Goal: Task Accomplishment & Management: Use online tool/utility

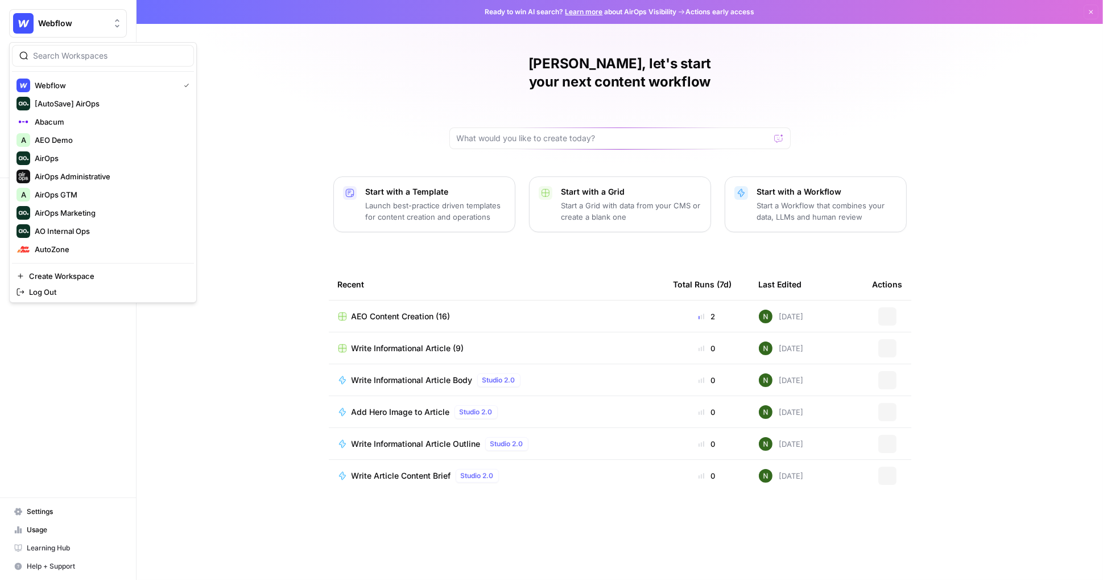
click at [65, 27] on span "Webflow" at bounding box center [72, 23] width 69 height 11
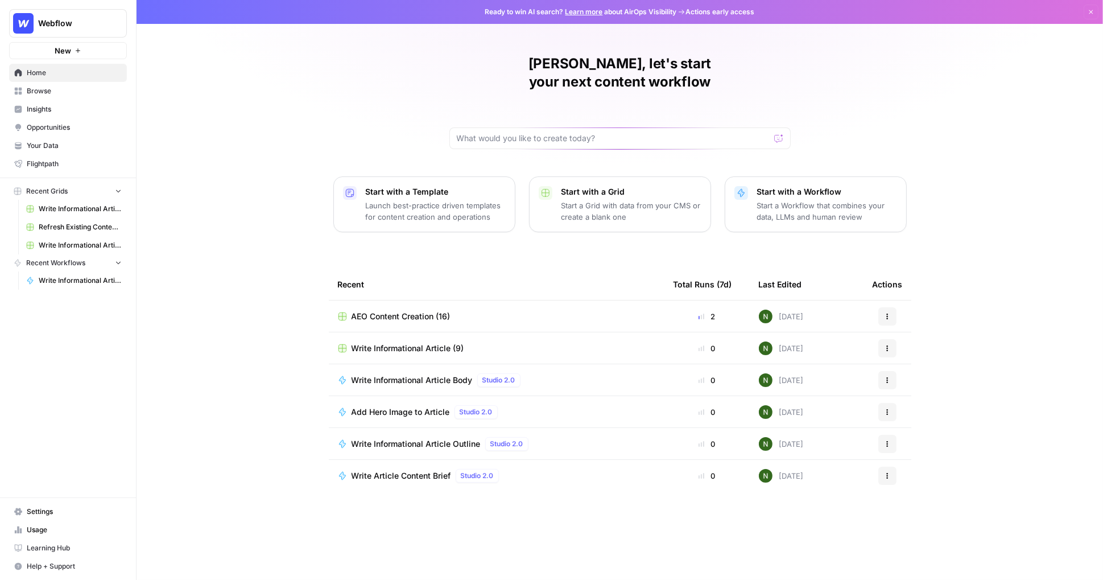
click at [299, 91] on div "Nick, let's start your next content workflow Start with a Template Launch best-…" at bounding box center [620, 290] width 966 height 580
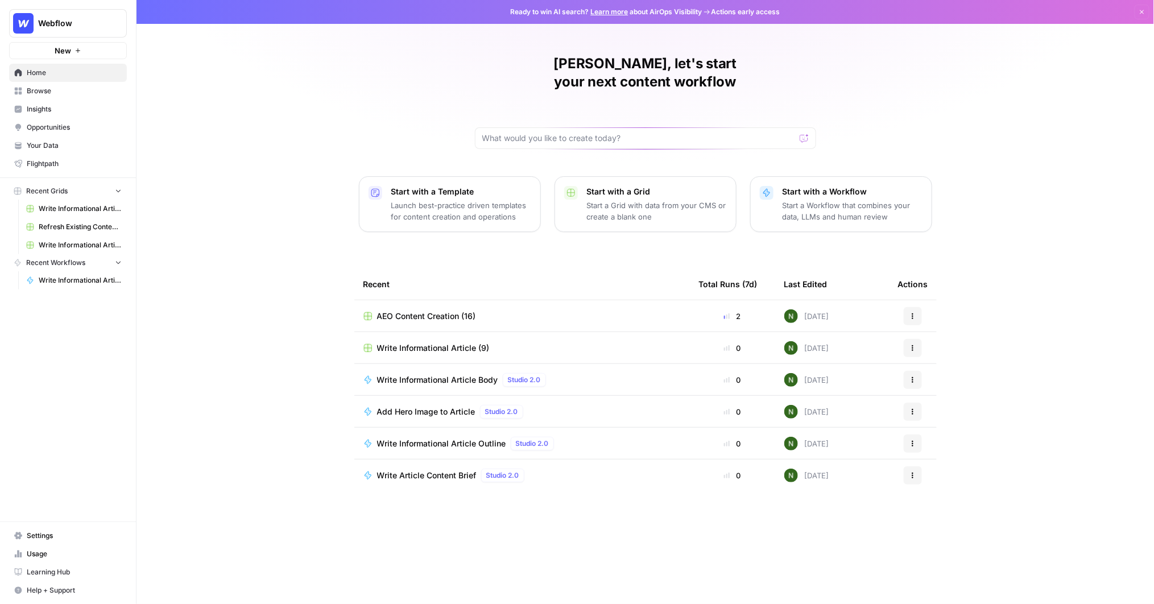
click at [72, 94] on span "Browse" at bounding box center [74, 91] width 95 height 10
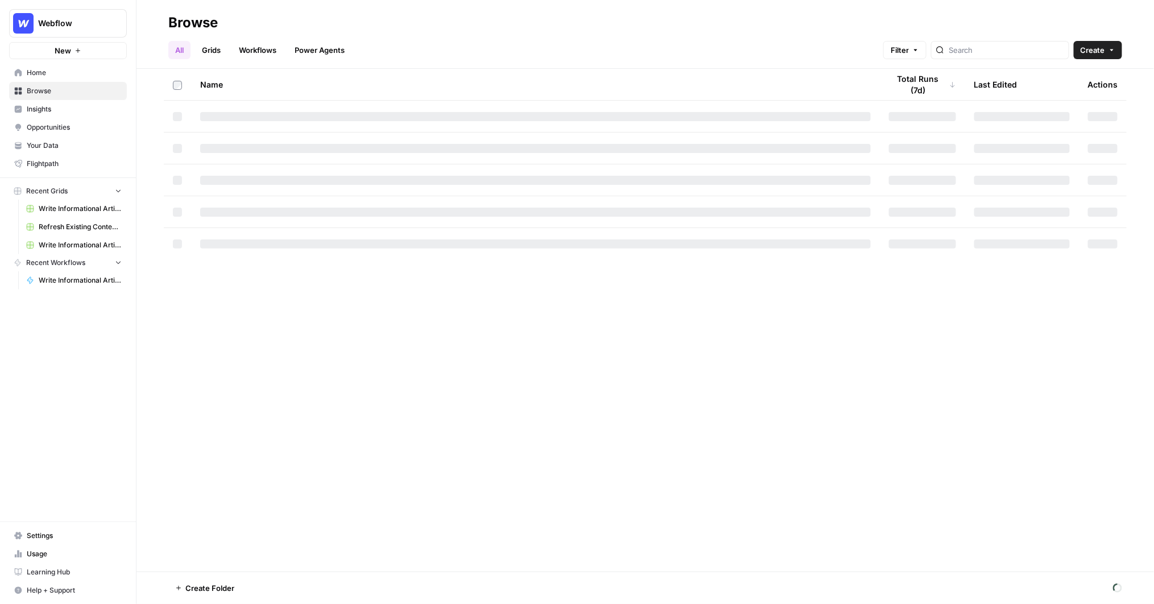
click at [216, 50] on link "Grids" at bounding box center [211, 50] width 32 height 18
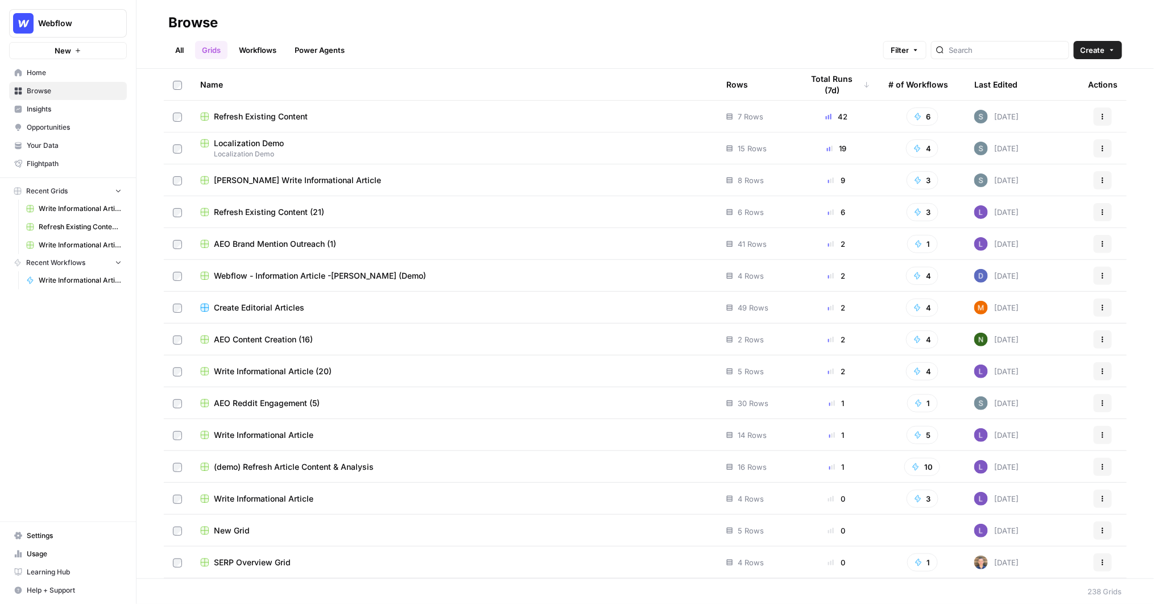
click at [250, 150] on span "Localization Demo" at bounding box center [454, 154] width 508 height 10
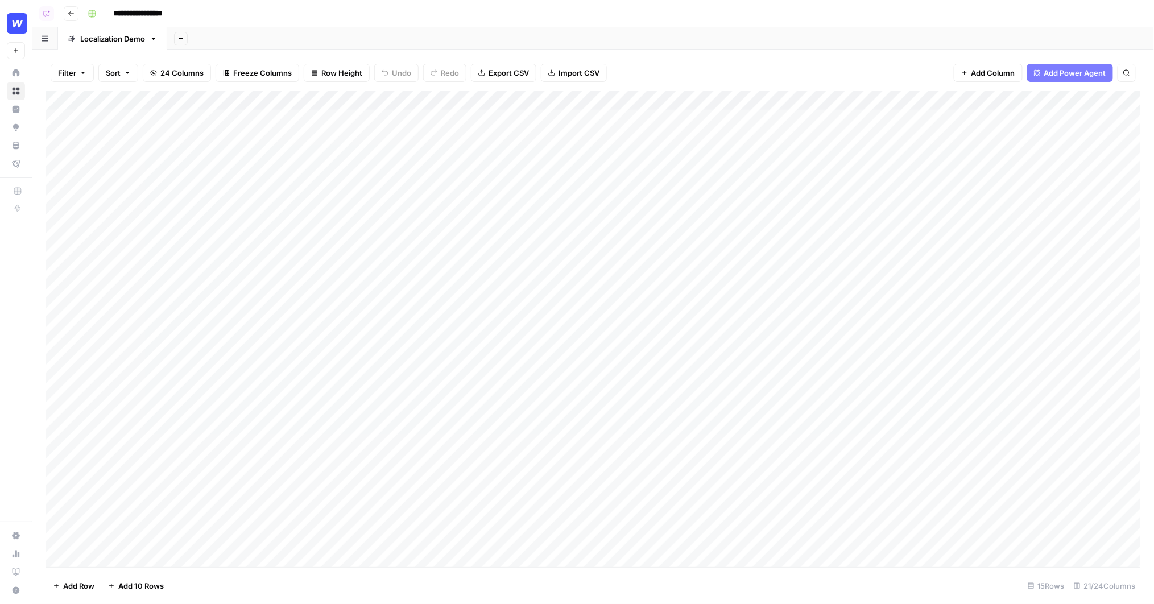
click at [71, 12] on icon "button" at bounding box center [71, 13] width 7 height 7
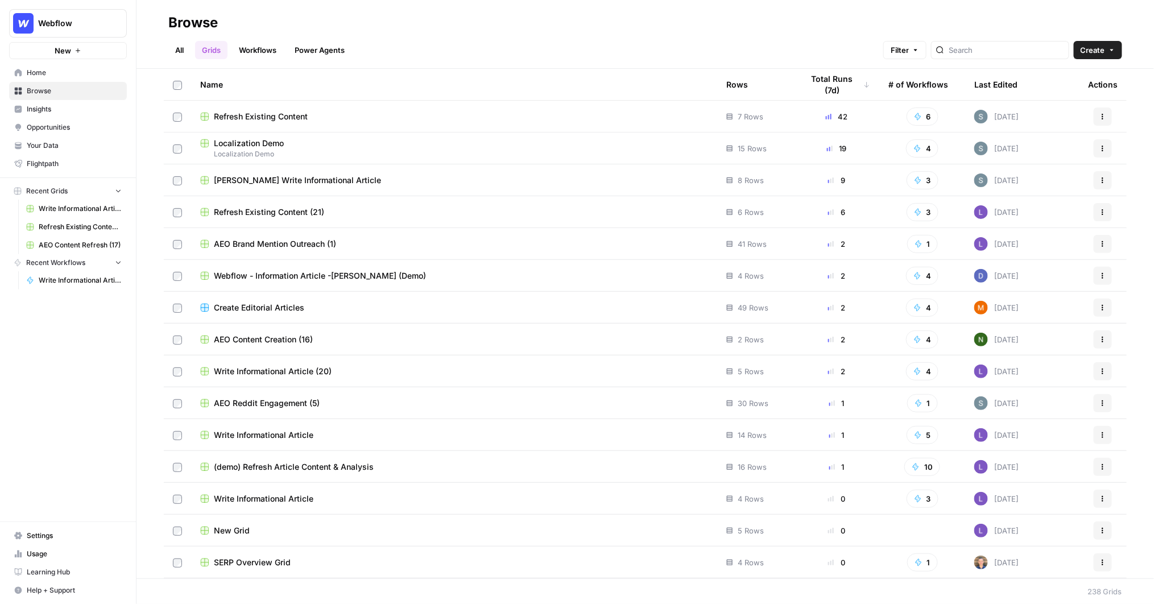
click at [265, 122] on td "Refresh Existing Content" at bounding box center [454, 116] width 526 height 31
click at [260, 115] on span "Refresh Existing Content" at bounding box center [261, 116] width 94 height 11
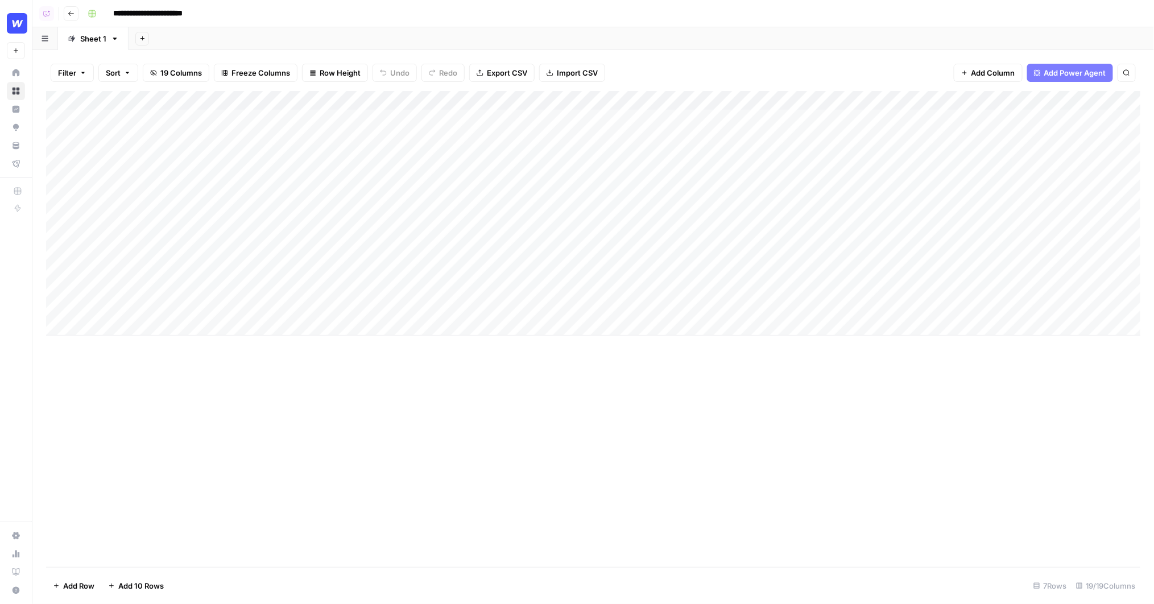
click at [69, 14] on icon "button" at bounding box center [71, 13] width 7 height 7
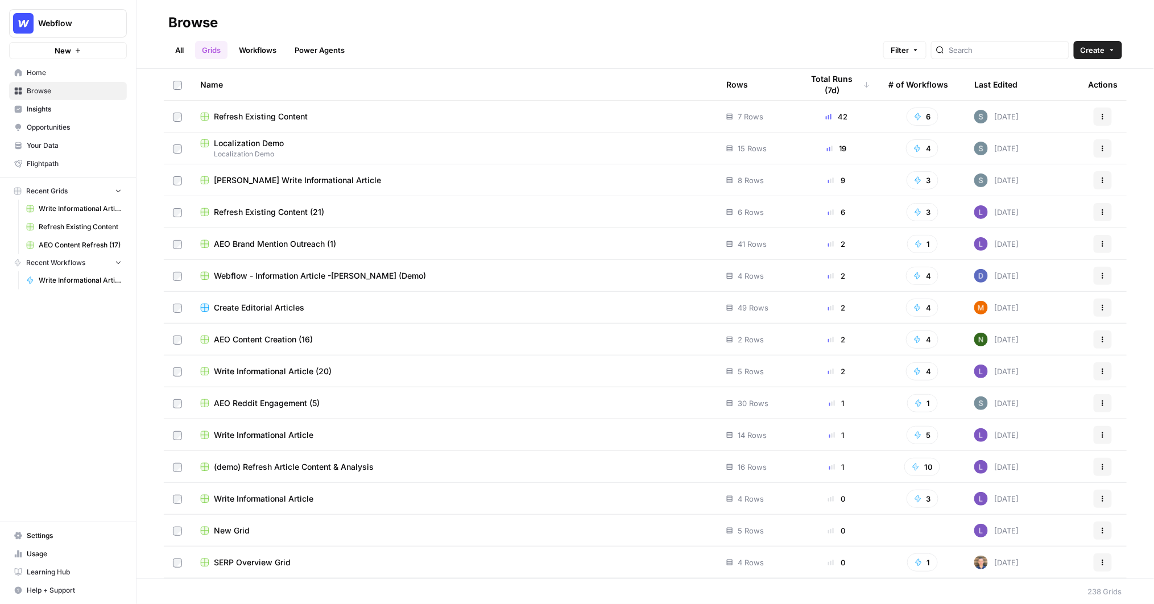
click at [733, 80] on div "Rows" at bounding box center [737, 84] width 22 height 31
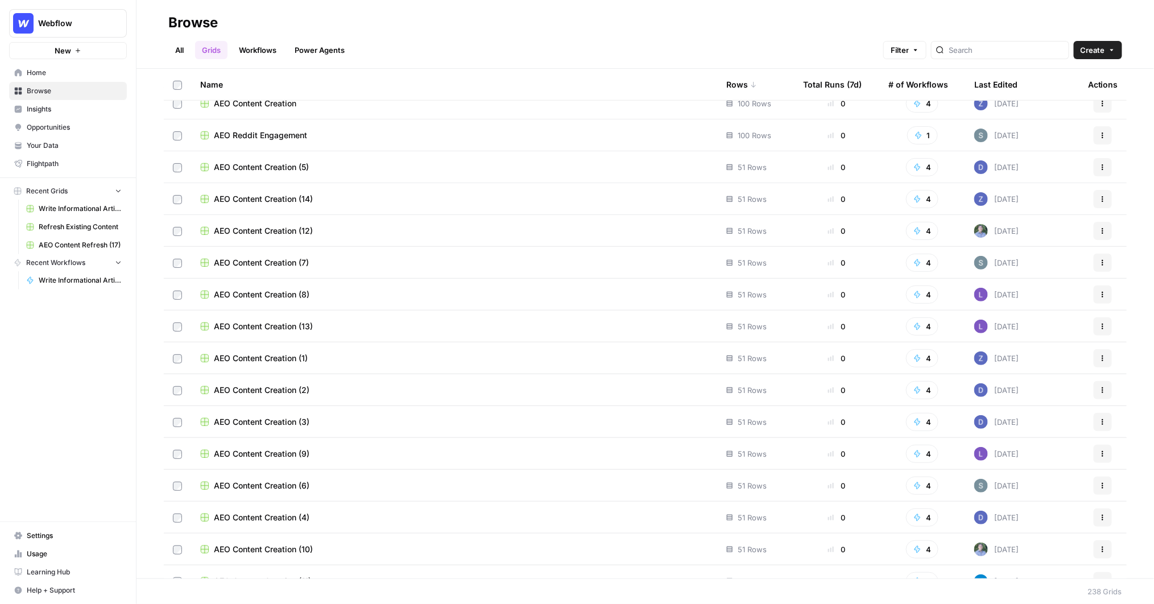
scroll to position [317, 0]
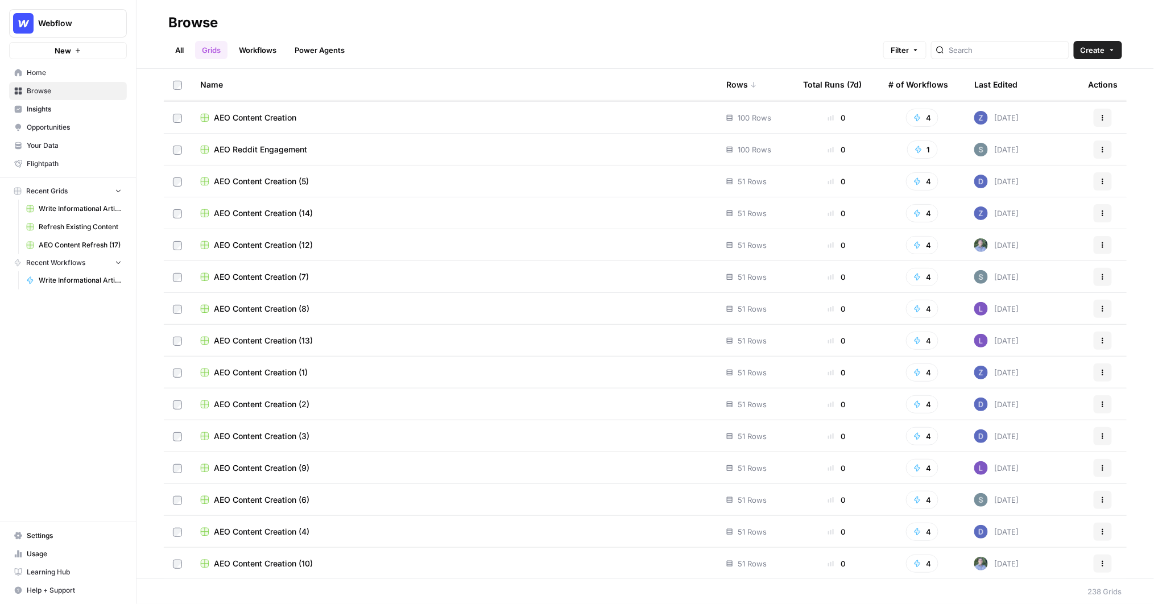
click at [845, 85] on div "Total Runs (7d)" at bounding box center [832, 84] width 59 height 31
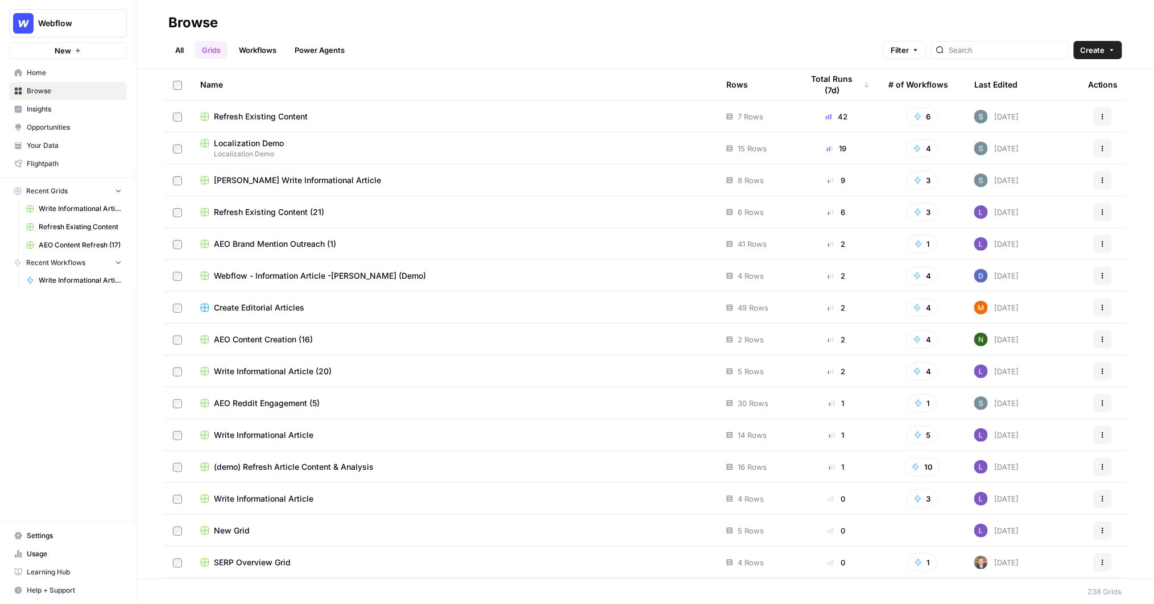
click at [264, 118] on span "Refresh Existing Content" at bounding box center [261, 116] width 94 height 11
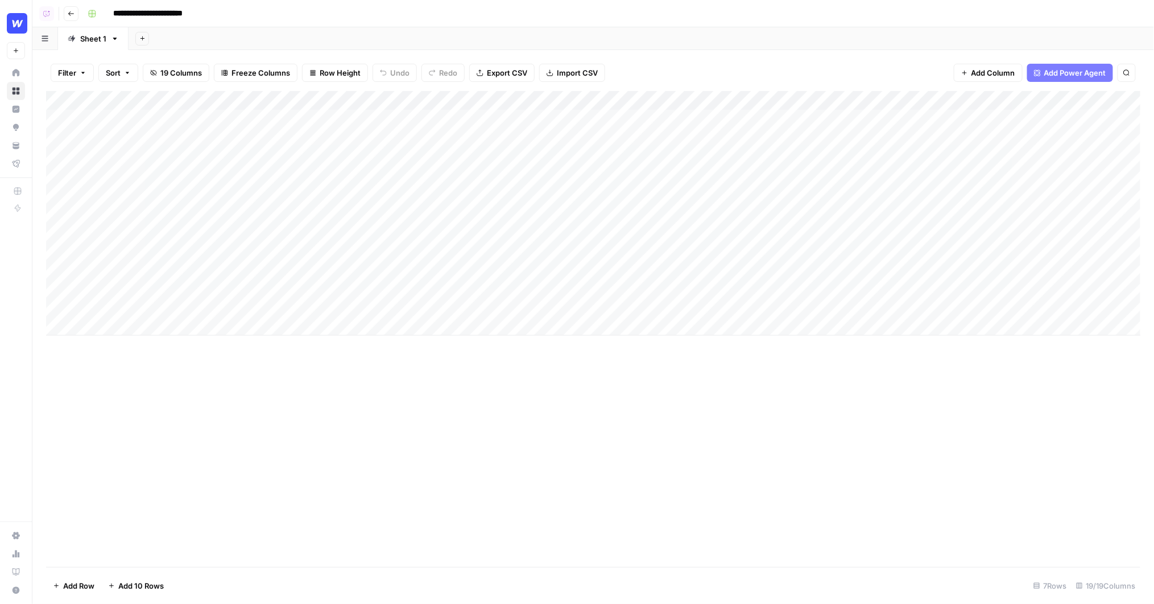
click at [433, 100] on div "Add Column" at bounding box center [593, 213] width 1095 height 245
click at [411, 429] on div "Add Column" at bounding box center [593, 329] width 1094 height 476
click at [66, 19] on button "Go back" at bounding box center [71, 13] width 15 height 15
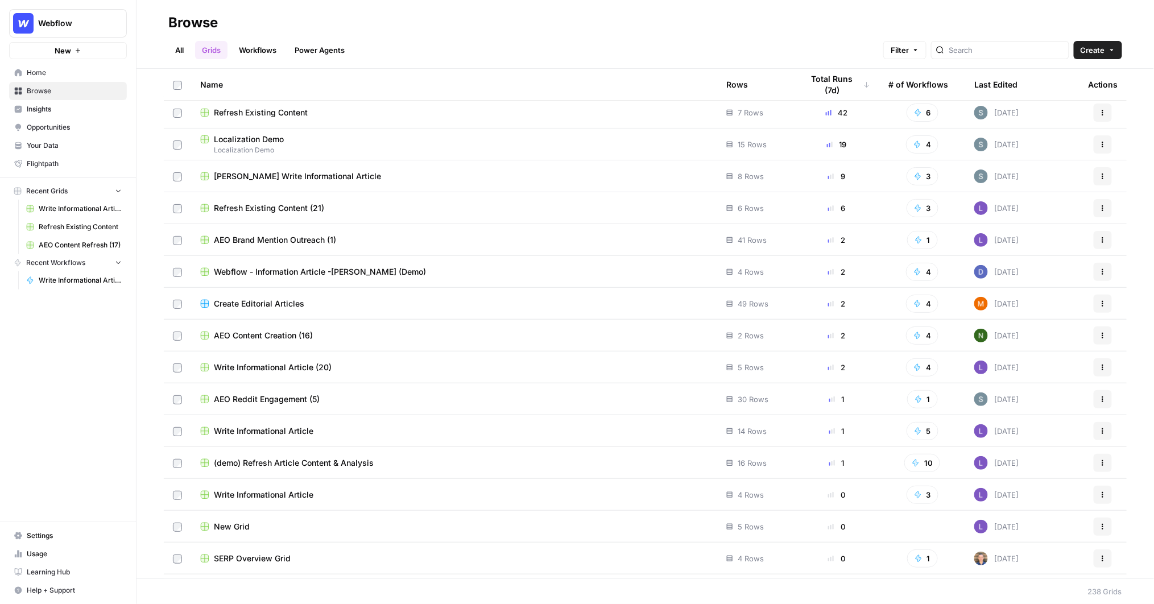
scroll to position [61, 0]
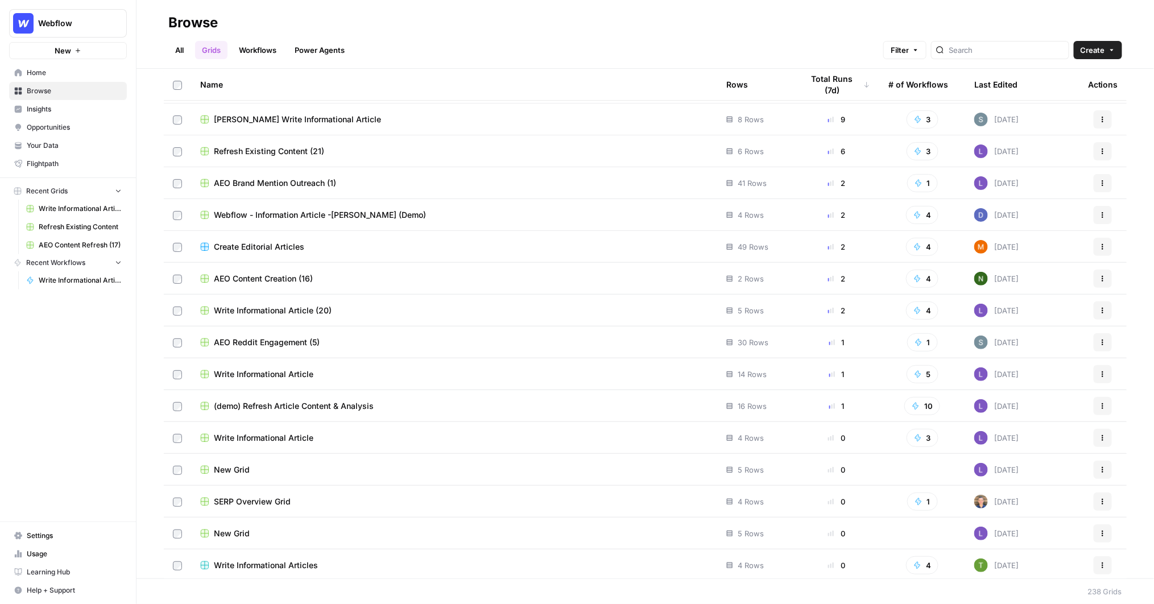
click at [280, 245] on span "Create Editorial Articles" at bounding box center [259, 246] width 90 height 11
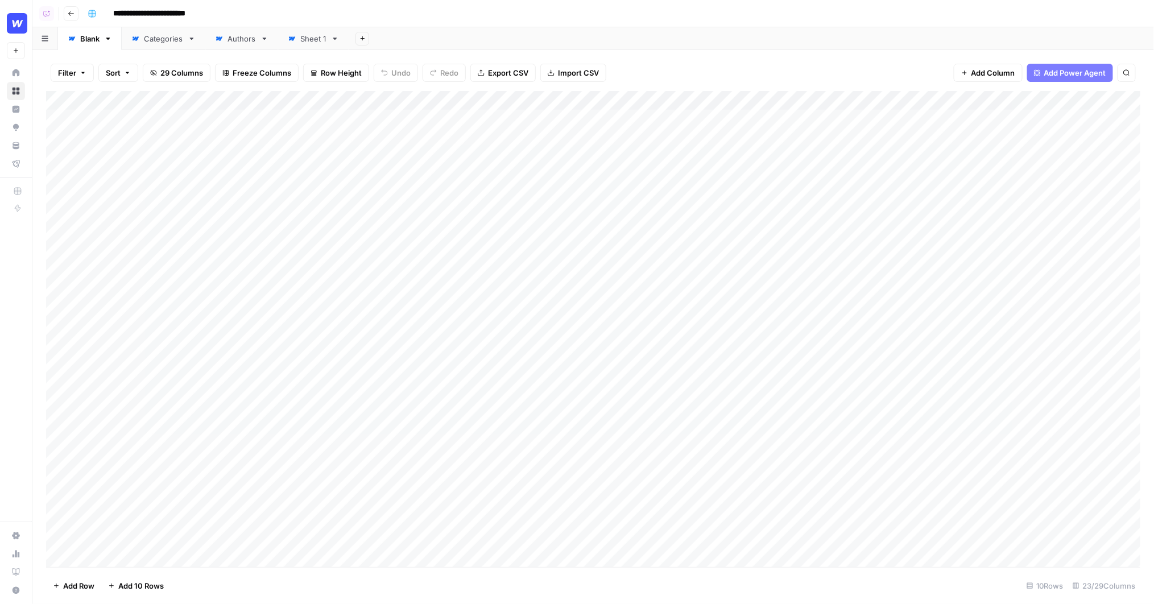
click at [449, 101] on div "Add Column" at bounding box center [593, 329] width 1095 height 477
click at [977, 101] on div "Add Column" at bounding box center [593, 329] width 1095 height 477
click at [881, 68] on div "Filter Sort 29 Columns Freeze Columns Row Height Undo Redo Export CSV Import CS…" at bounding box center [593, 73] width 1094 height 36
click at [423, 94] on div "Add Column" at bounding box center [593, 329] width 1095 height 477
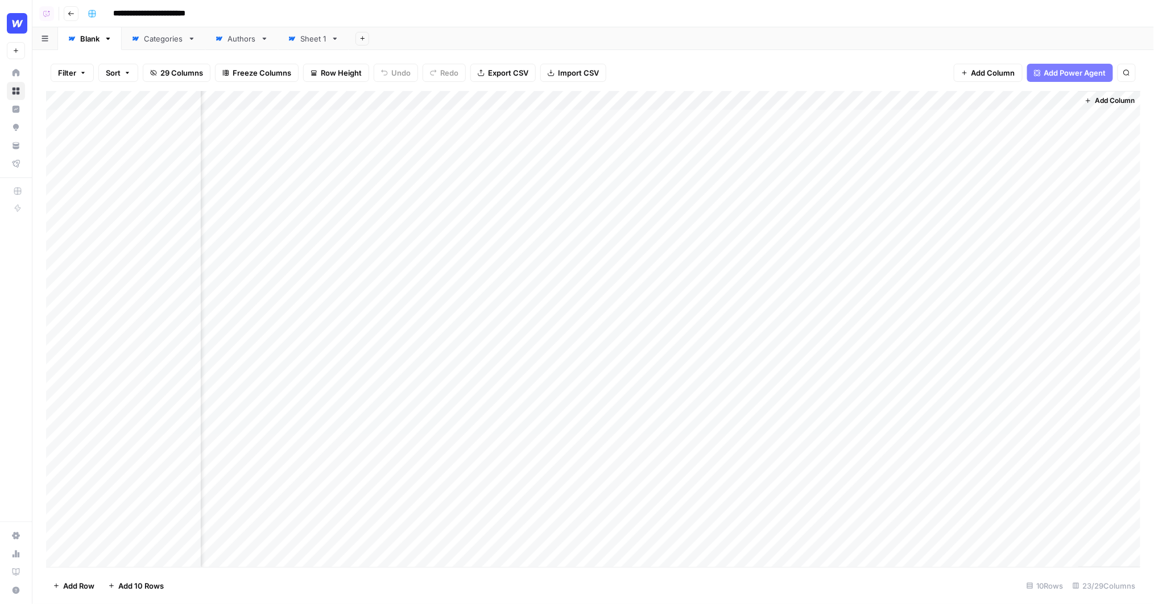
click at [850, 61] on div "Filter Sort 29 Columns Freeze Columns Row Height Undo Redo Export CSV Import CS…" at bounding box center [593, 73] width 1094 height 36
click at [487, 100] on div "Add Column" at bounding box center [593, 329] width 1095 height 477
click at [447, 207] on span "Edit Workflow" at bounding box center [472, 211] width 100 height 11
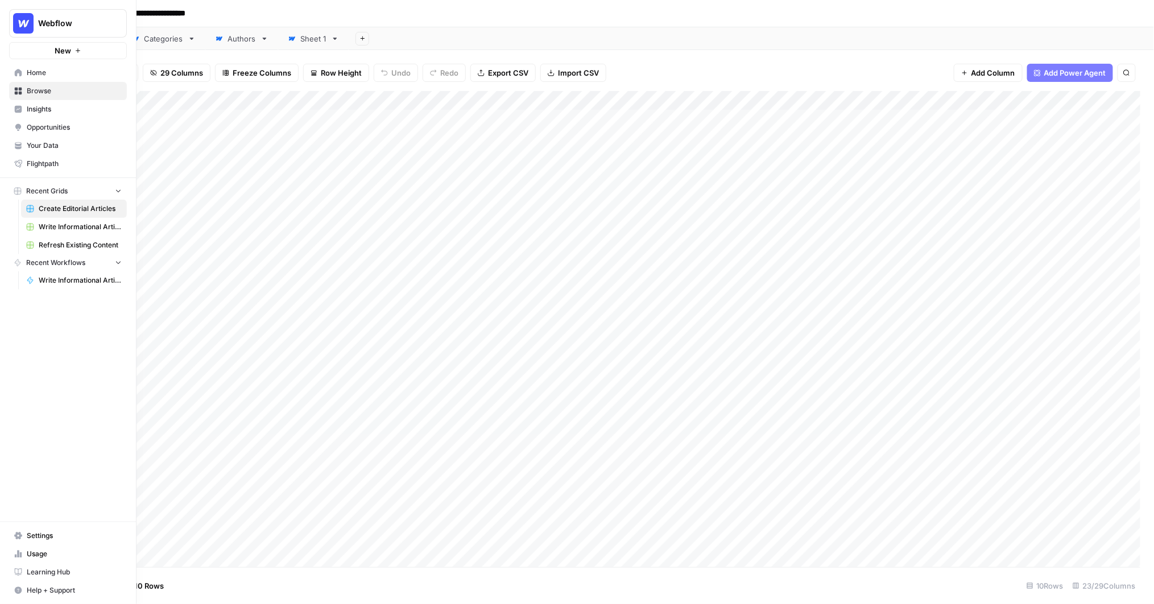
click at [26, 148] on link "Your Data" at bounding box center [68, 146] width 118 height 18
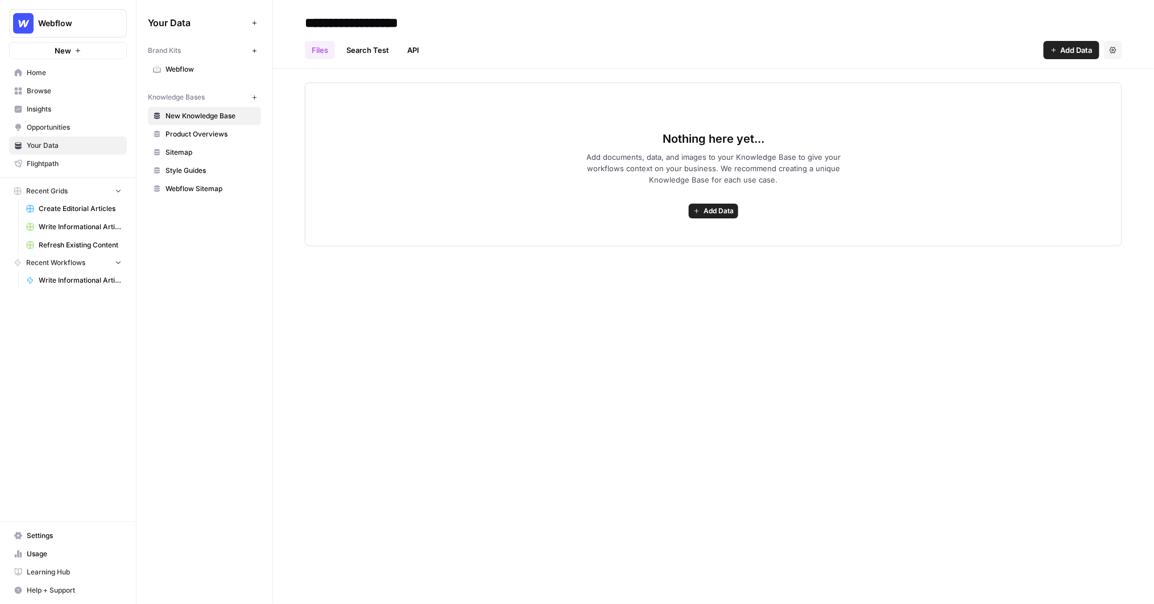
click at [199, 72] on span "Webflow" at bounding box center [211, 69] width 90 height 10
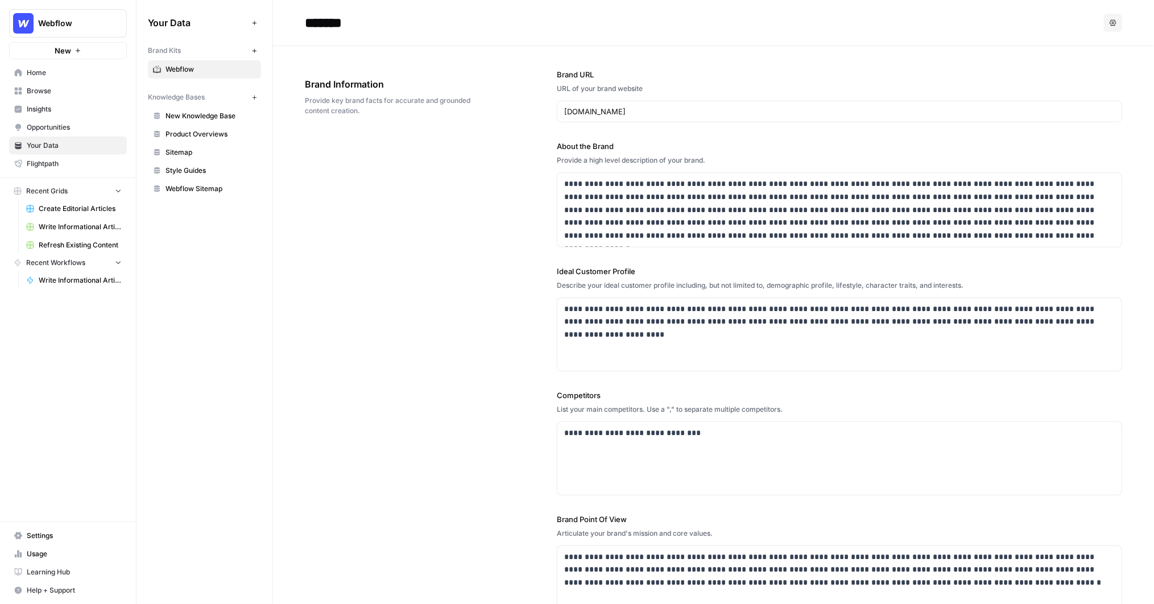
click at [186, 118] on span "New Knowledge Base" at bounding box center [211, 116] width 90 height 10
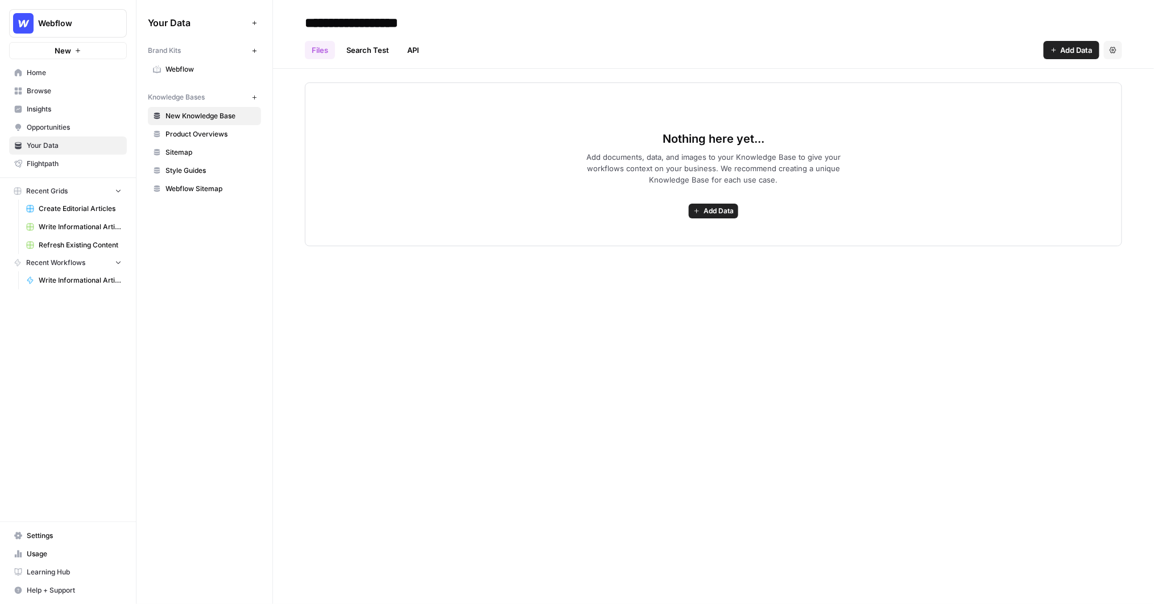
click at [193, 133] on span "Product Overviews" at bounding box center [211, 134] width 90 height 10
click at [191, 168] on span "Style Guides" at bounding box center [211, 171] width 90 height 10
click at [195, 185] on span "Webflow Sitemap" at bounding box center [211, 189] width 90 height 10
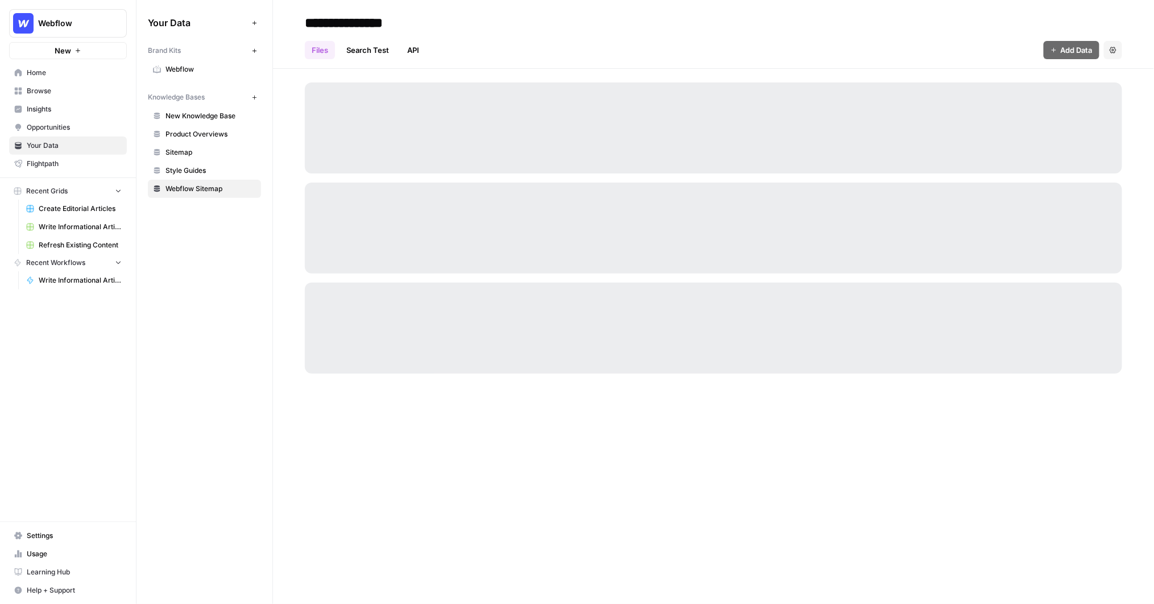
click at [190, 168] on span "Style Guides" at bounding box center [211, 171] width 90 height 10
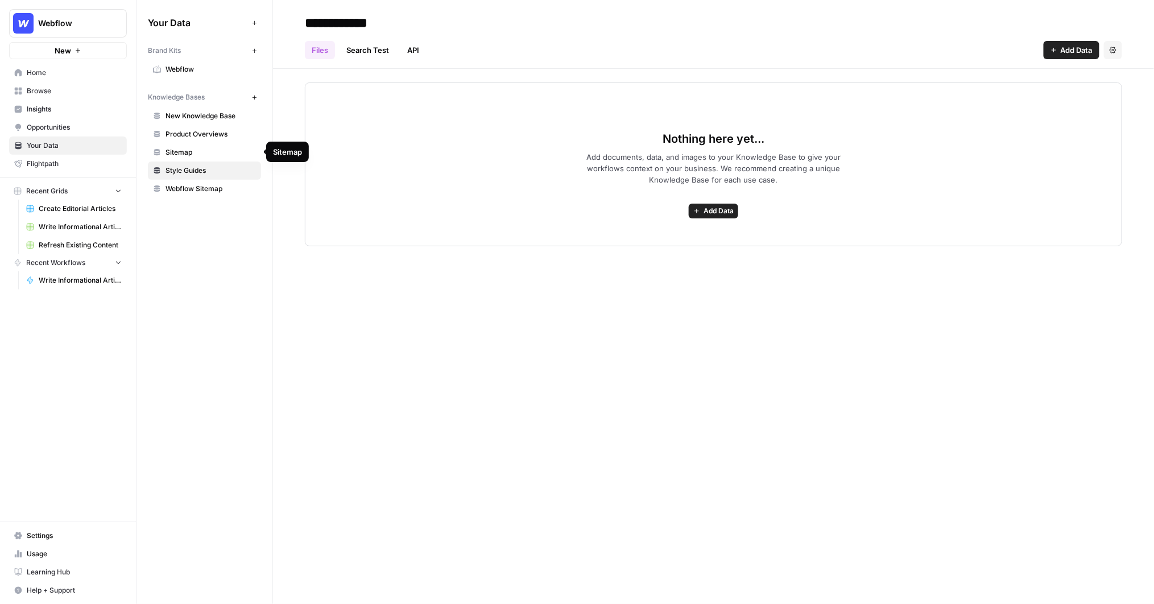
click at [213, 149] on span "Sitemap" at bounding box center [211, 152] width 90 height 10
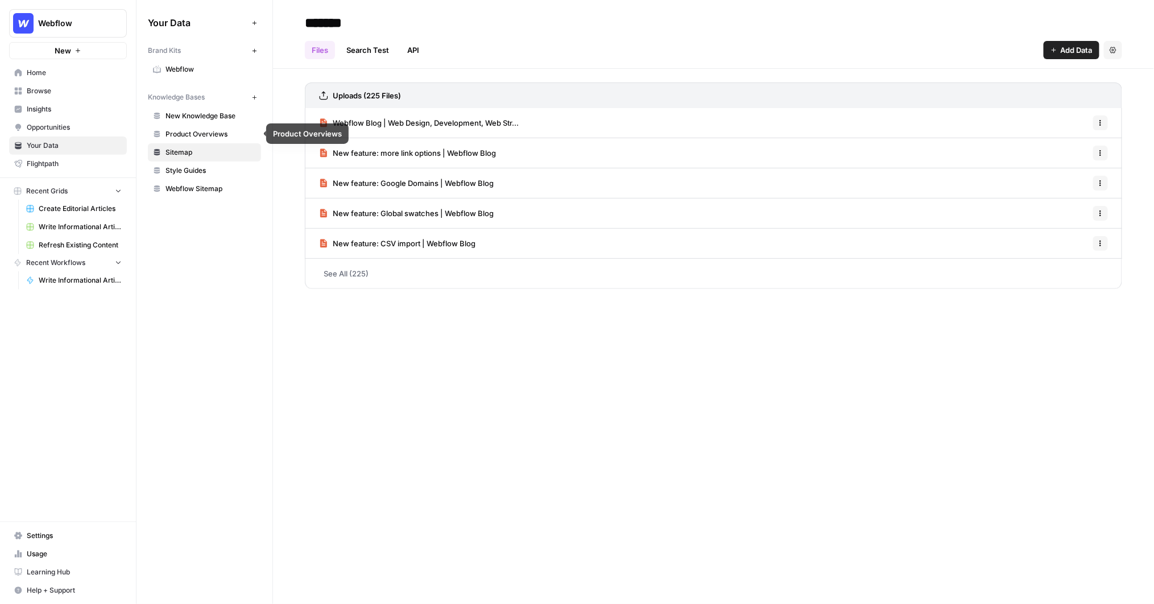
click at [204, 71] on span "Webflow" at bounding box center [211, 69] width 90 height 10
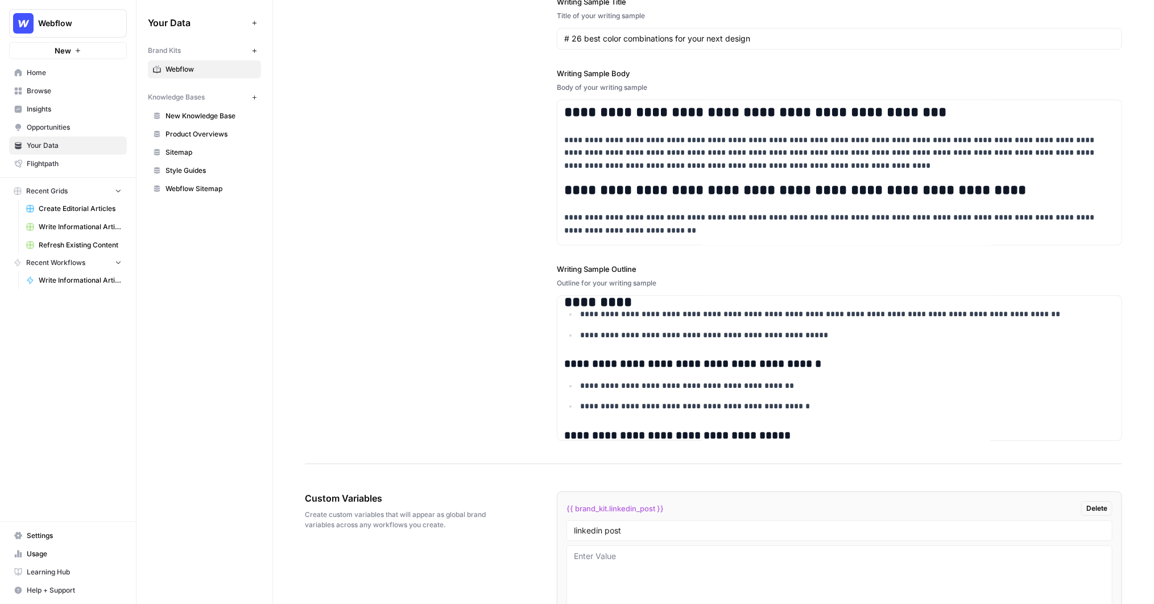
scroll to position [1199, 0]
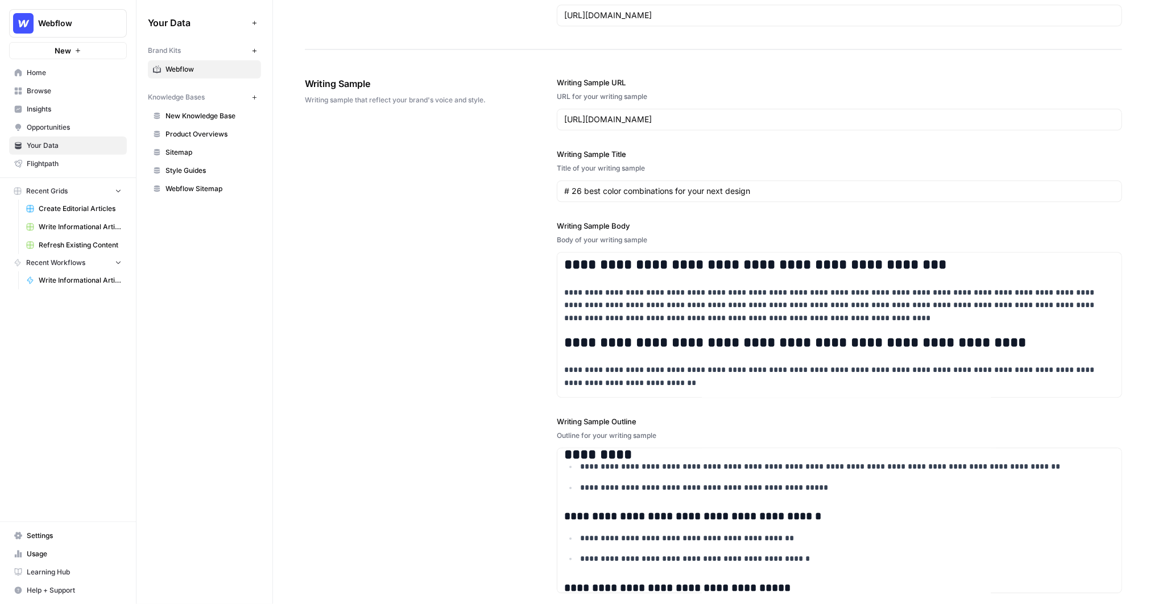
click at [75, 32] on button "Webflow" at bounding box center [68, 23] width 118 height 28
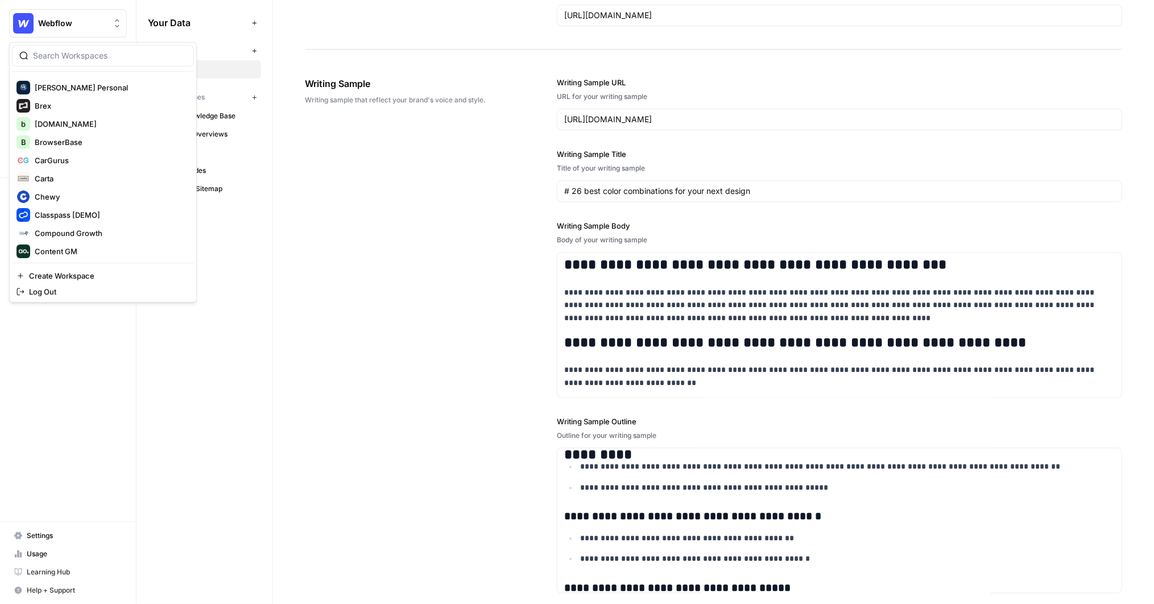
scroll to position [187, 0]
click at [422, 300] on div "**********" at bounding box center [713, 335] width 817 height 563
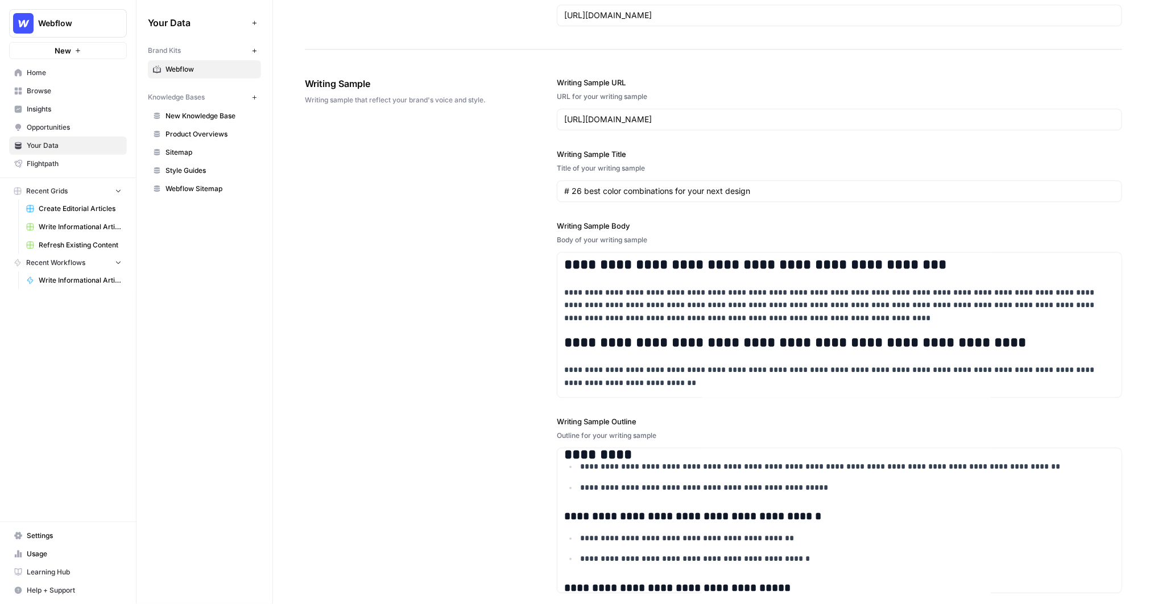
scroll to position [1196, 0]
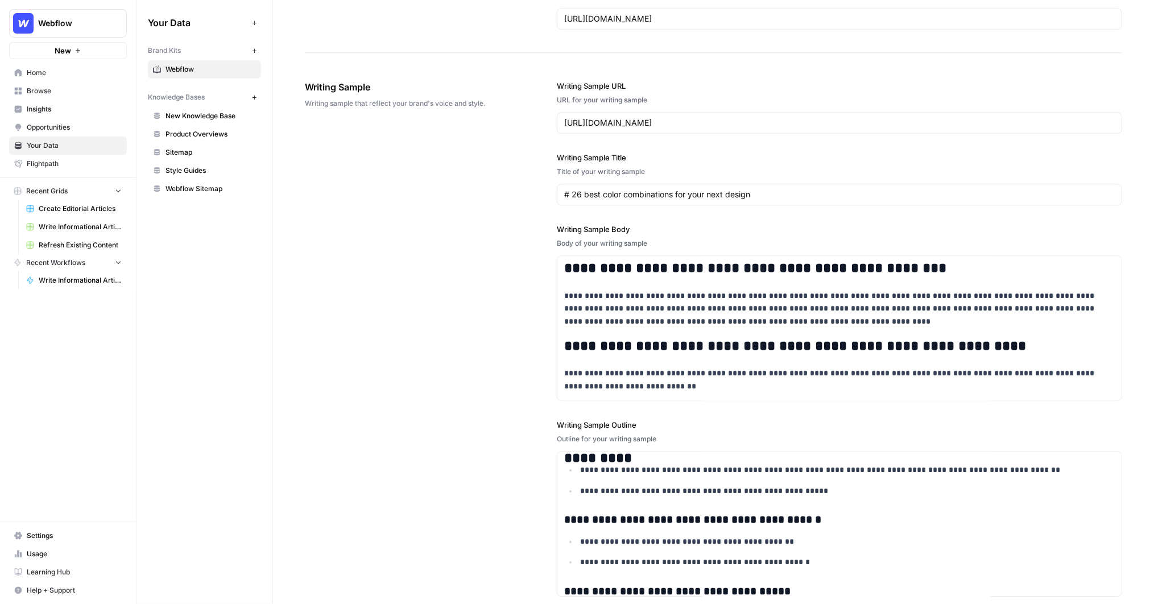
click at [320, 379] on div "**********" at bounding box center [713, 338] width 817 height 563
click at [416, 363] on div "**********" at bounding box center [713, 338] width 817 height 563
click at [414, 249] on div "**********" at bounding box center [713, 338] width 817 height 563
click at [78, 22] on div "New" at bounding box center [68, 26] width 28 height 19
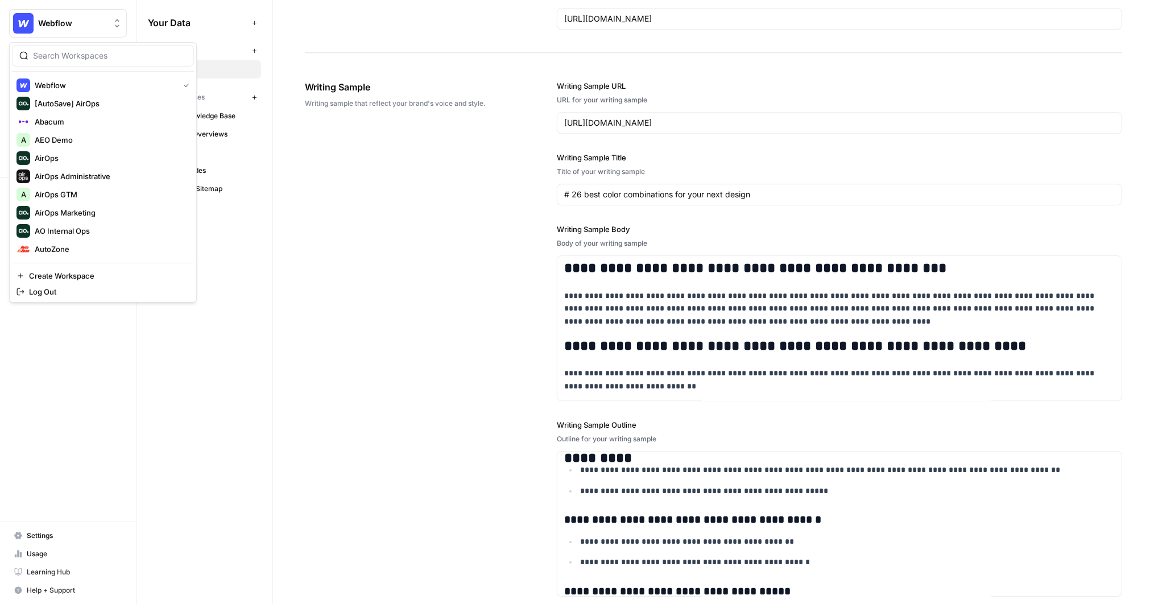
click at [100, 13] on button "Webflow" at bounding box center [68, 23] width 118 height 28
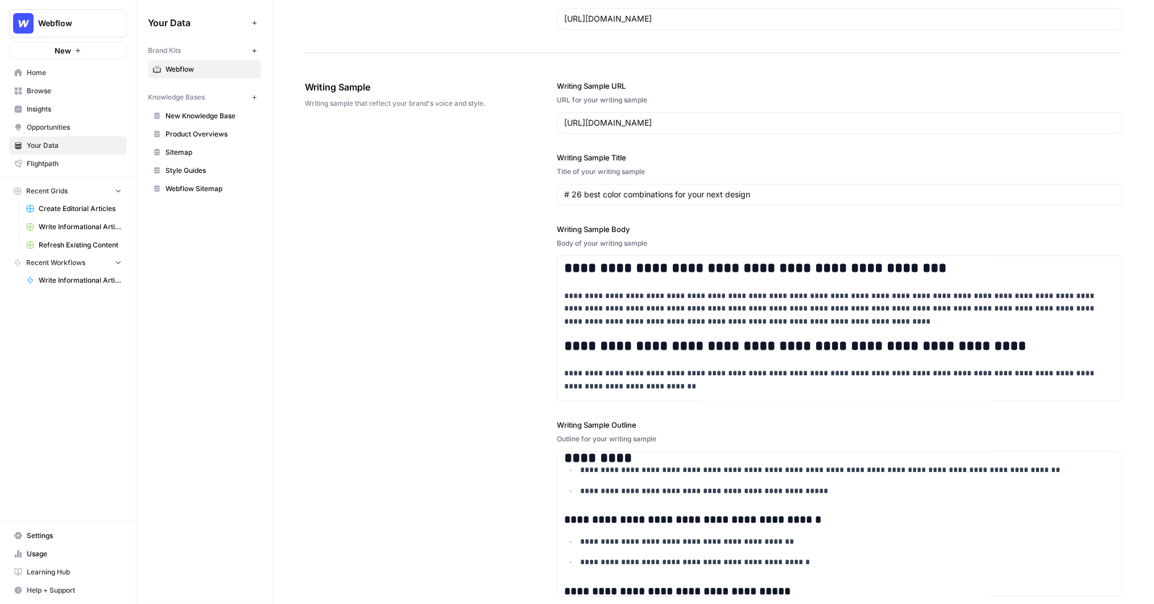
click at [303, 291] on div "**********" at bounding box center [713, 14] width 881 height 2329
click at [49, 96] on span "Browse" at bounding box center [74, 91] width 95 height 10
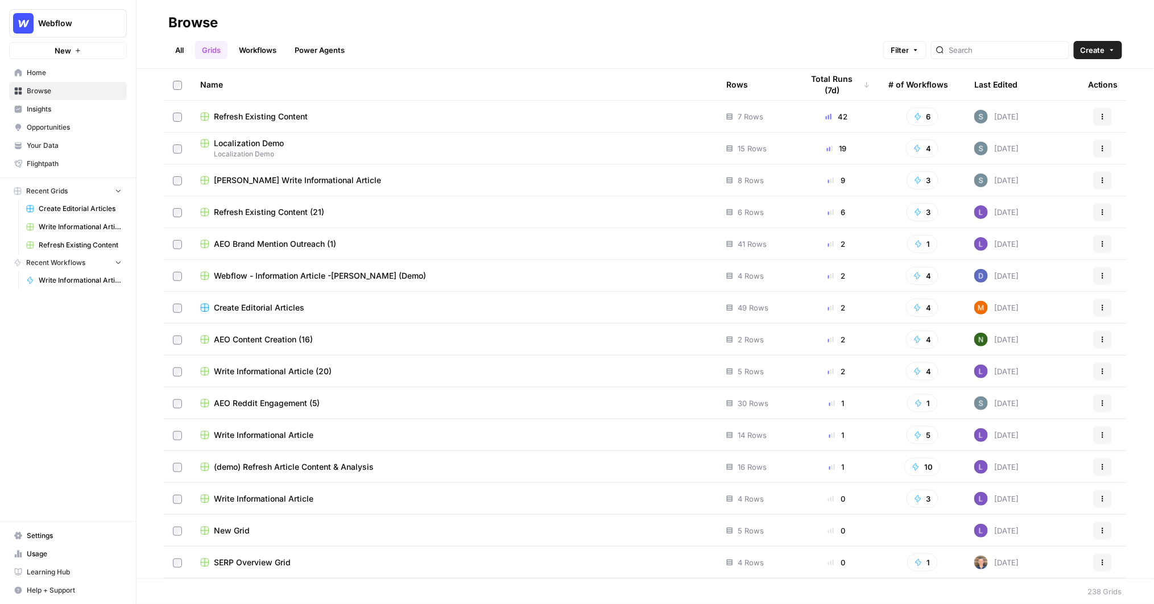
click at [64, 208] on span "Create Editorial Articles" at bounding box center [80, 209] width 83 height 10
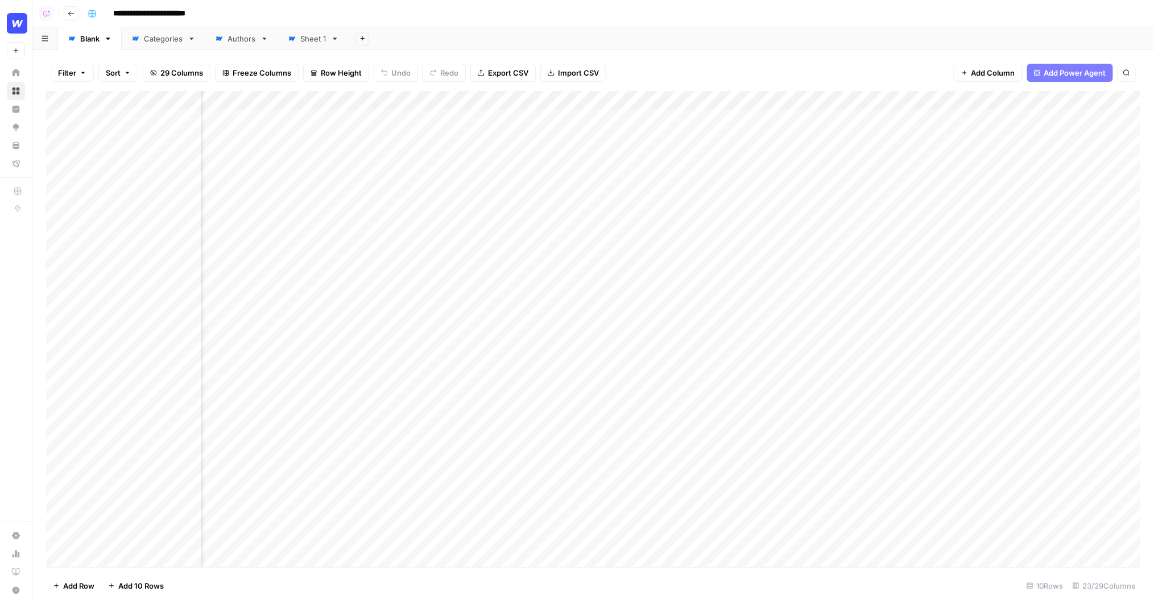
scroll to position [0, 276]
click at [746, 101] on div "Add Column" at bounding box center [593, 329] width 1095 height 477
click at [704, 215] on span "Edit Workflow" at bounding box center [738, 211] width 100 height 11
click at [460, 10] on div "**********" at bounding box center [613, 14] width 1060 height 18
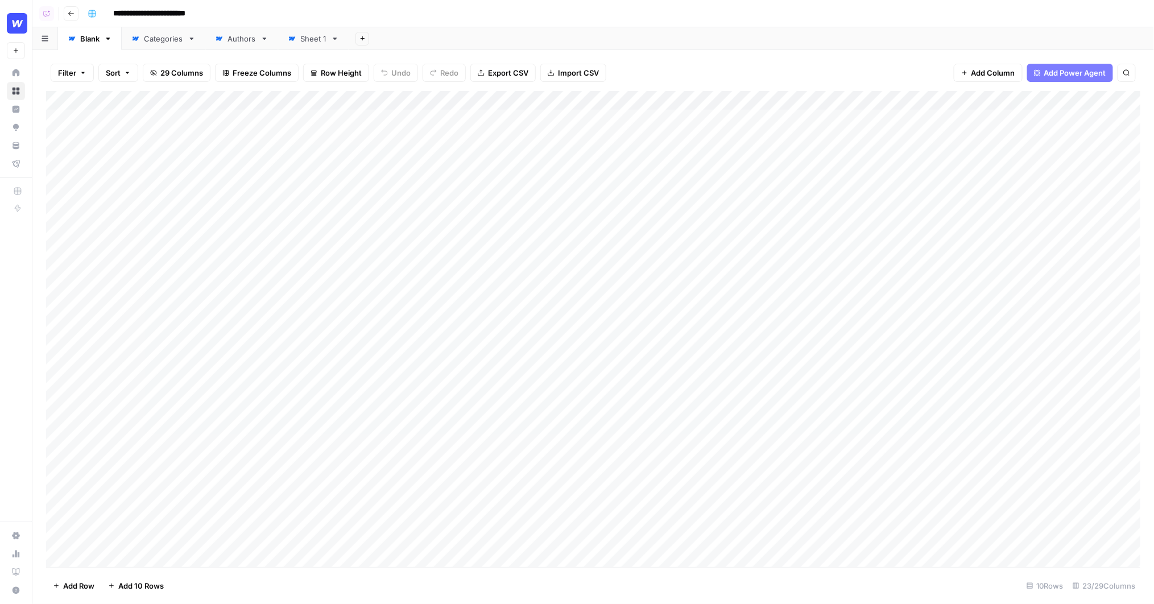
click at [526, 34] on div "Add Sheet" at bounding box center [751, 38] width 805 height 23
click at [547, 35] on div "Add Sheet" at bounding box center [751, 38] width 805 height 23
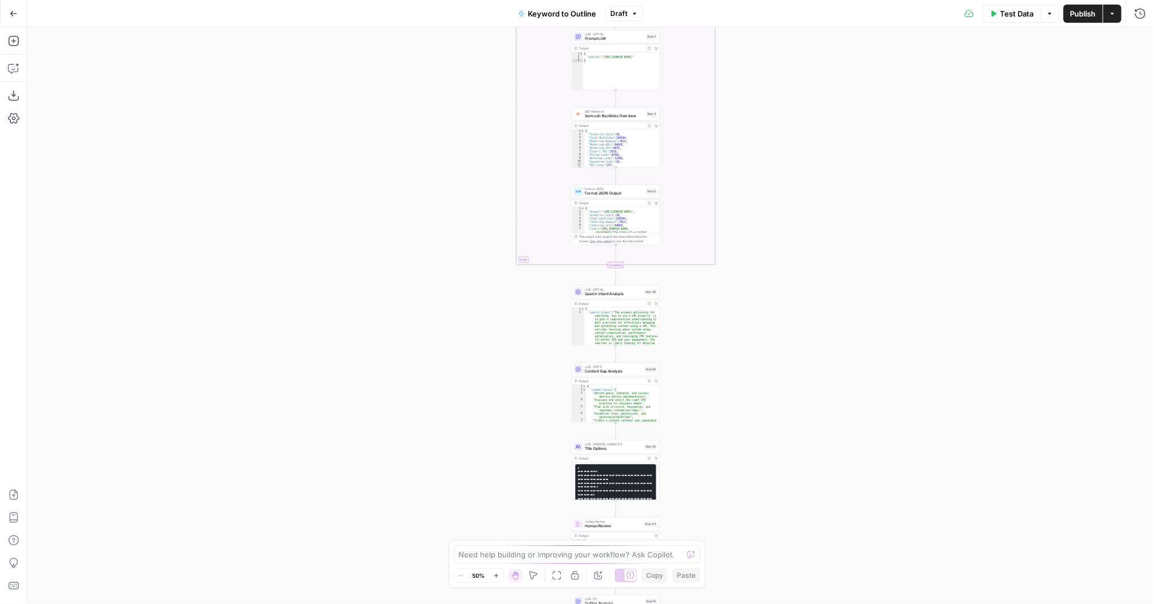
click at [880, 205] on div "true false Workflow Input Settings Inputs LLM · GPT-4o Search Query Step 40 Out…" at bounding box center [590, 315] width 1127 height 577
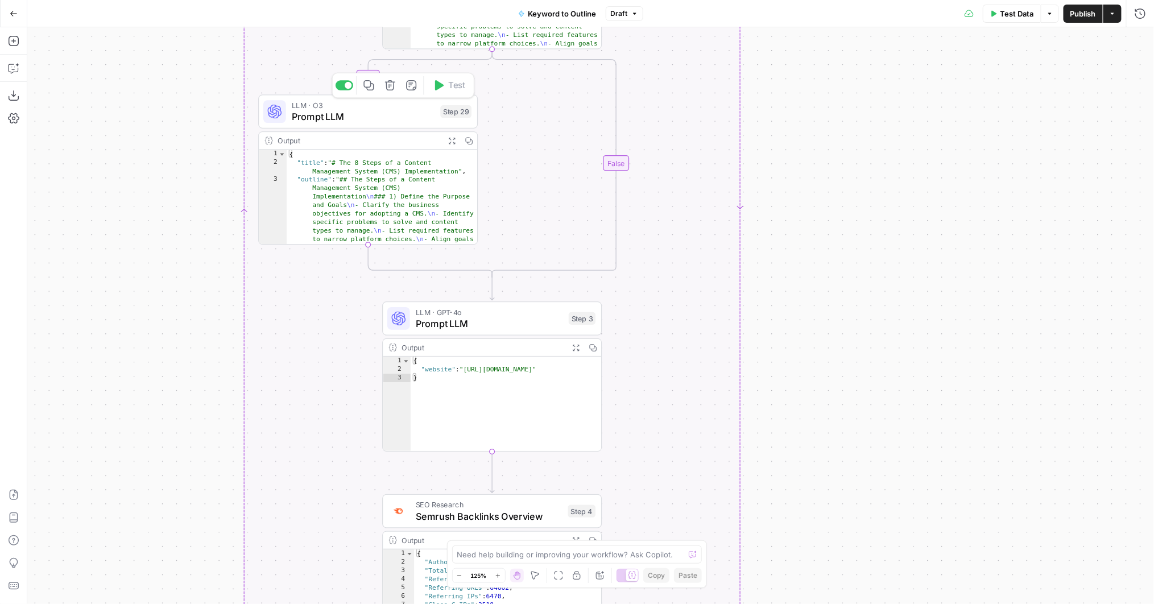
click at [317, 122] on span "Prompt LLM" at bounding box center [363, 116] width 143 height 14
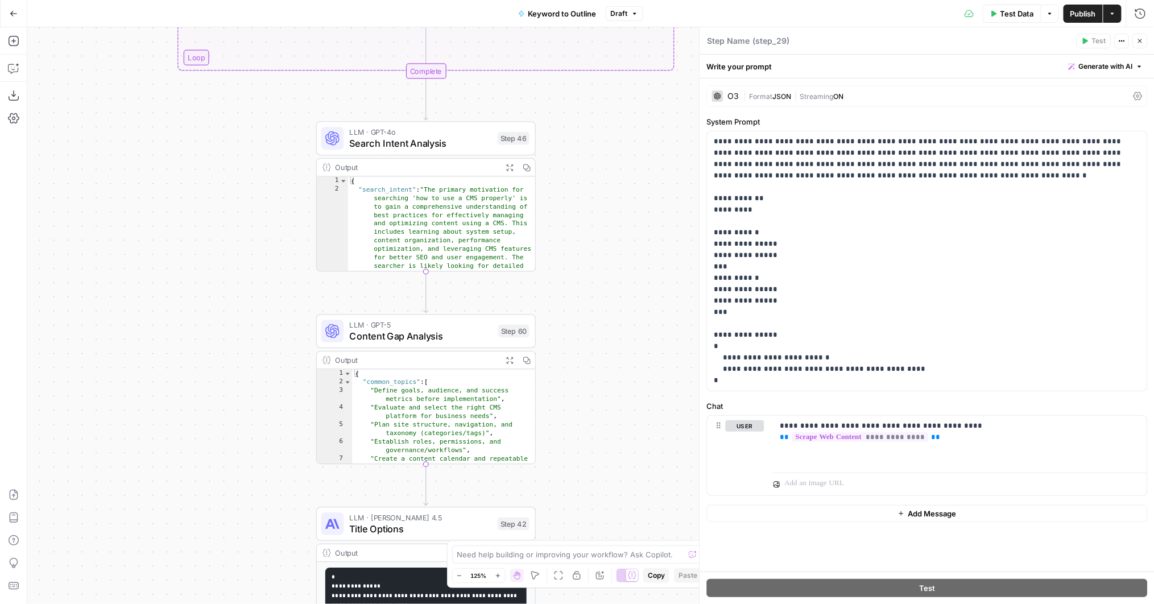
click at [427, 331] on span "Content Gap Analysis" at bounding box center [420, 336] width 143 height 14
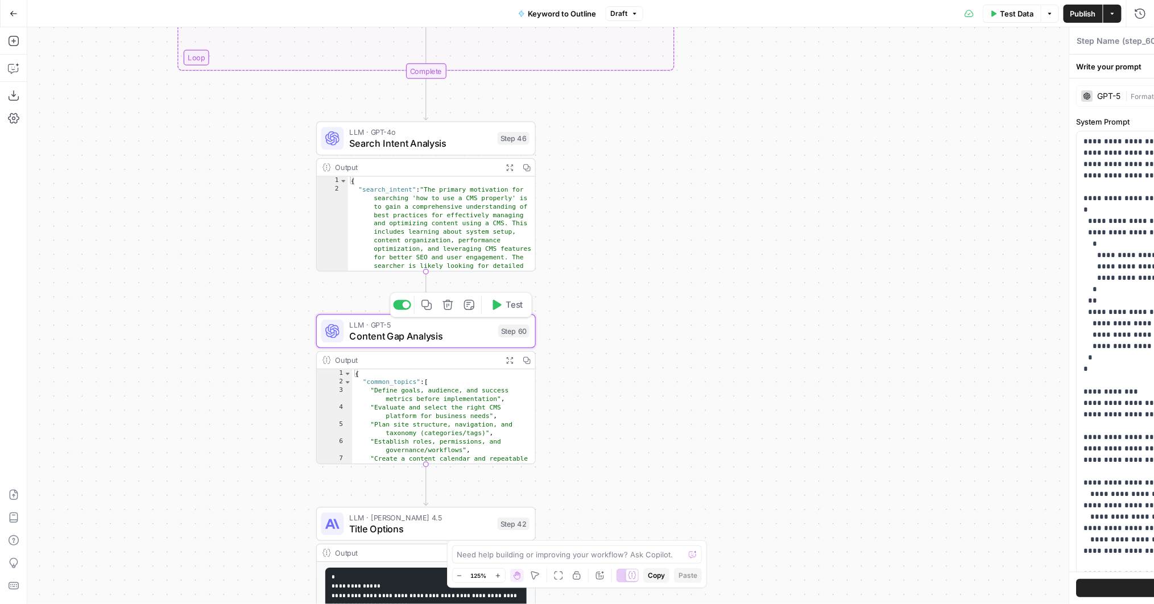
type textarea "Content Gap Analysis"
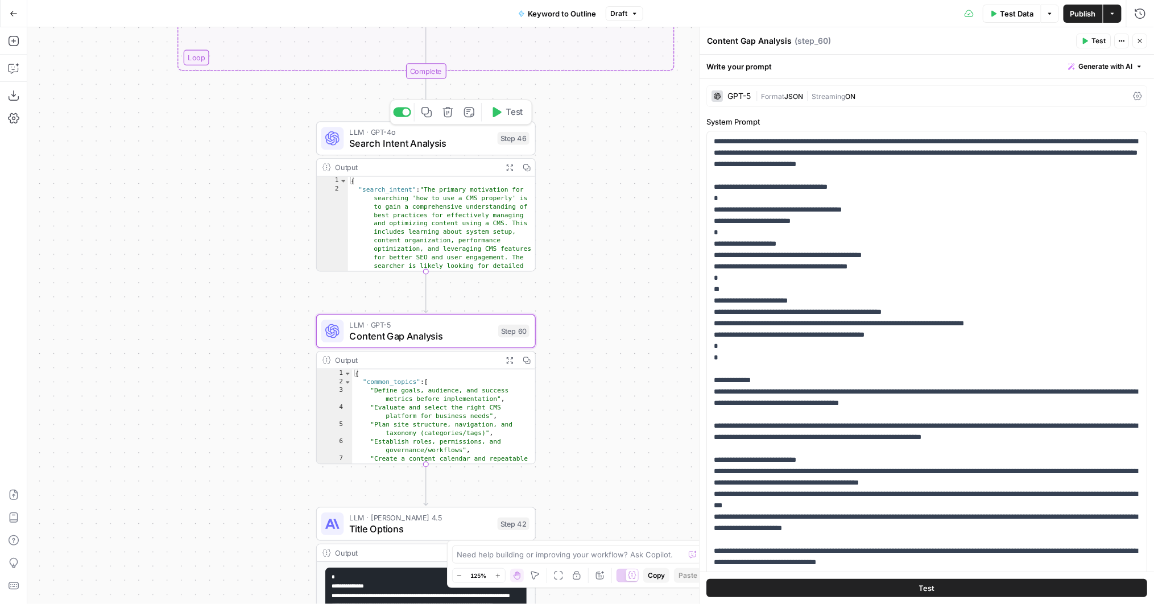
click at [401, 144] on span "Search Intent Analysis" at bounding box center [420, 144] width 142 height 14
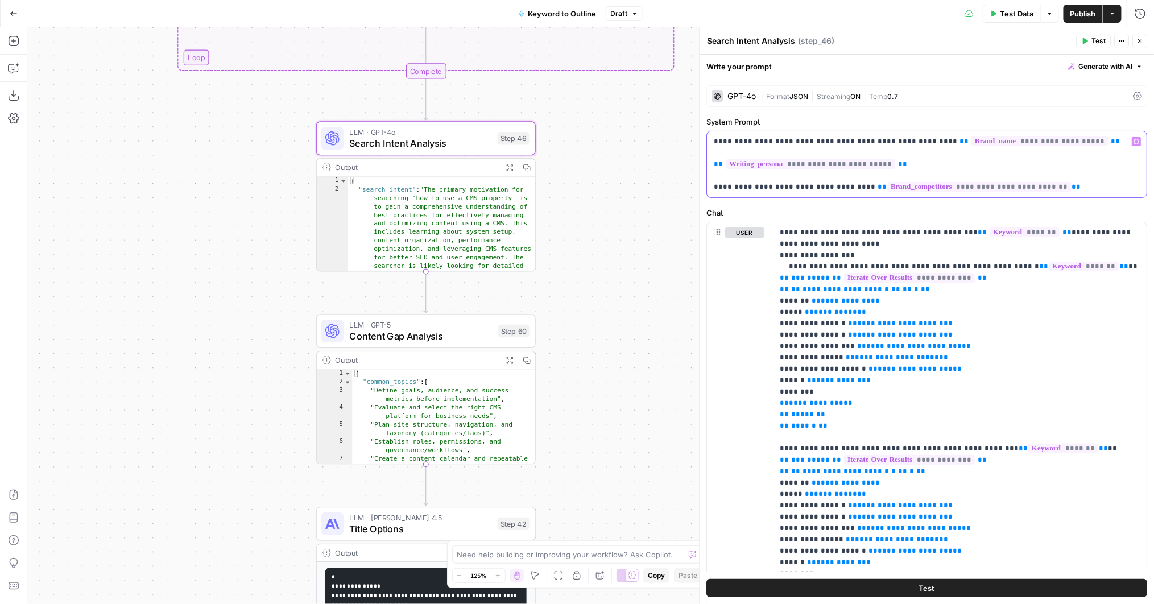
click at [903, 151] on p "**********" at bounding box center [927, 164] width 427 height 57
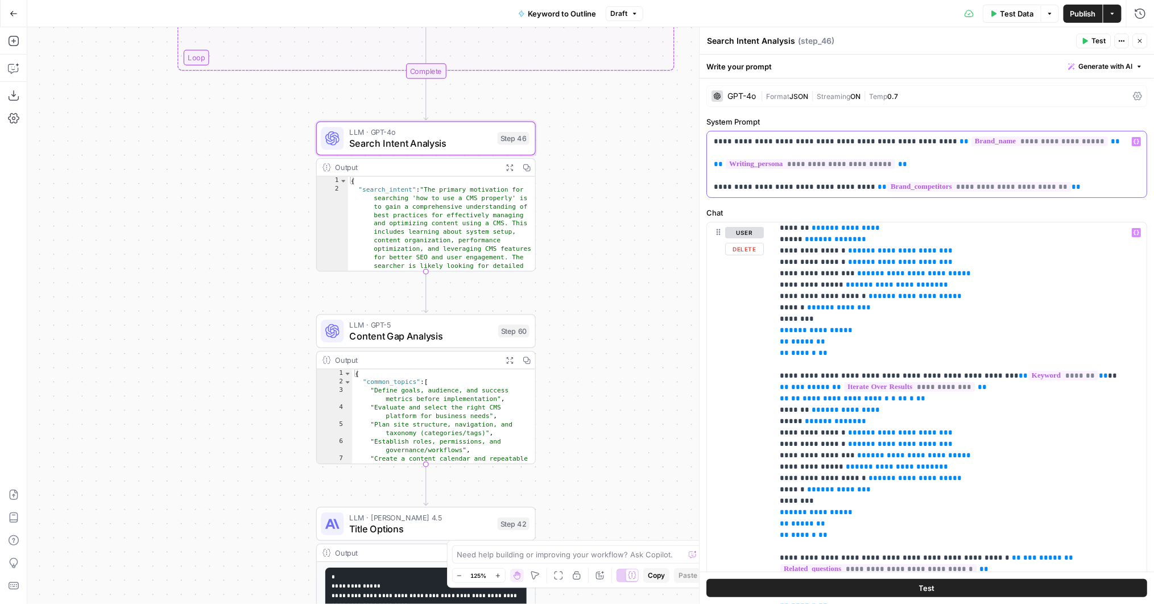
scroll to position [77, 0]
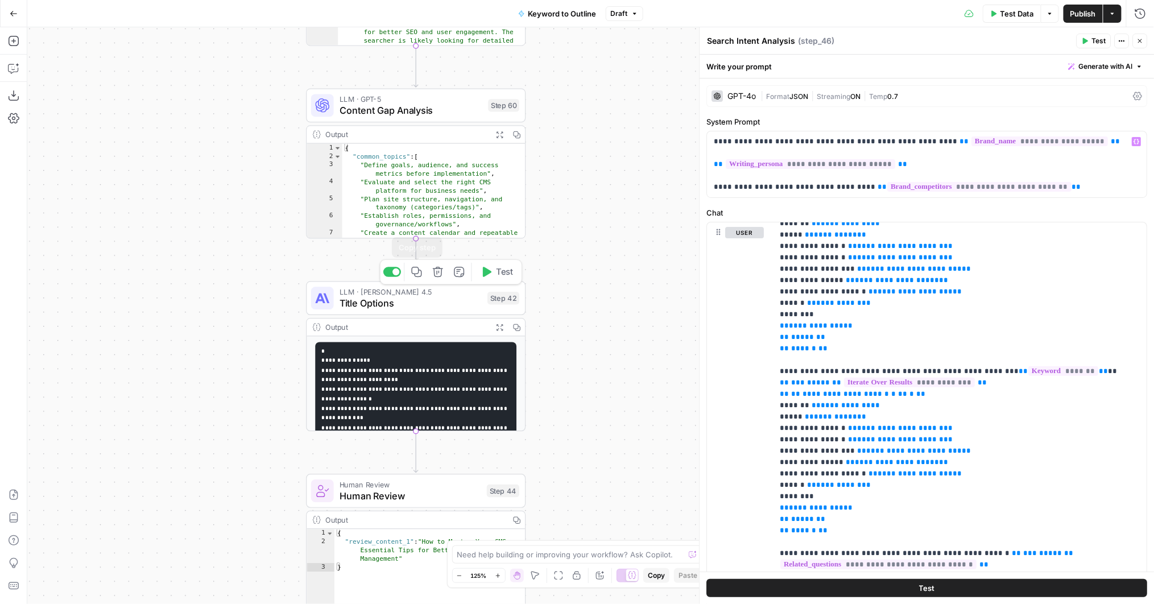
click at [365, 303] on span "Title Options" at bounding box center [411, 303] width 142 height 14
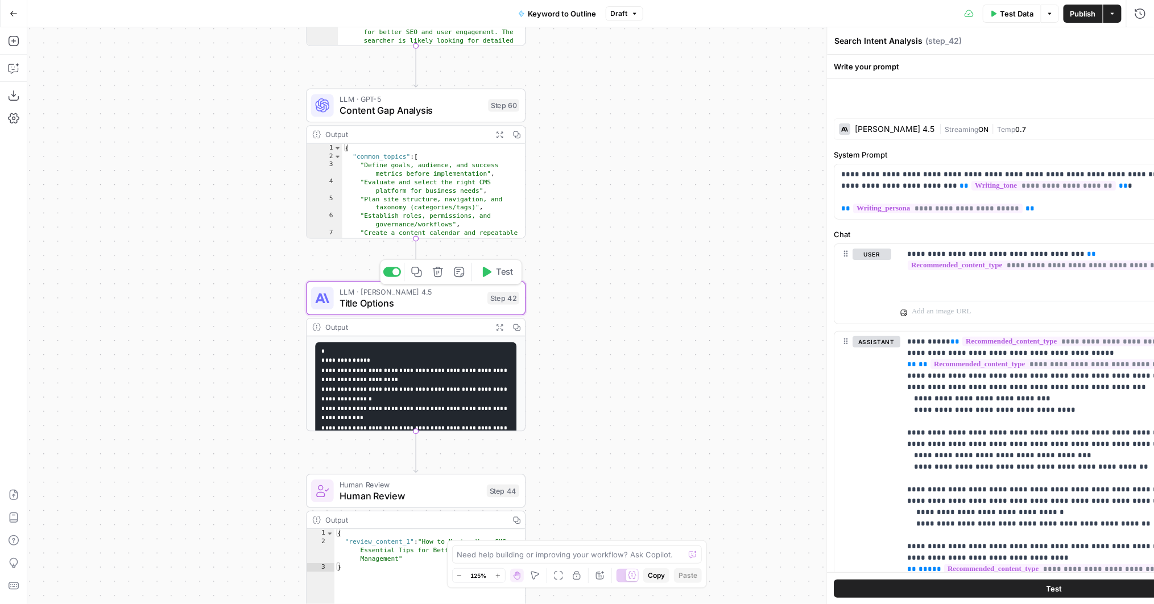
type textarea "Title Options"
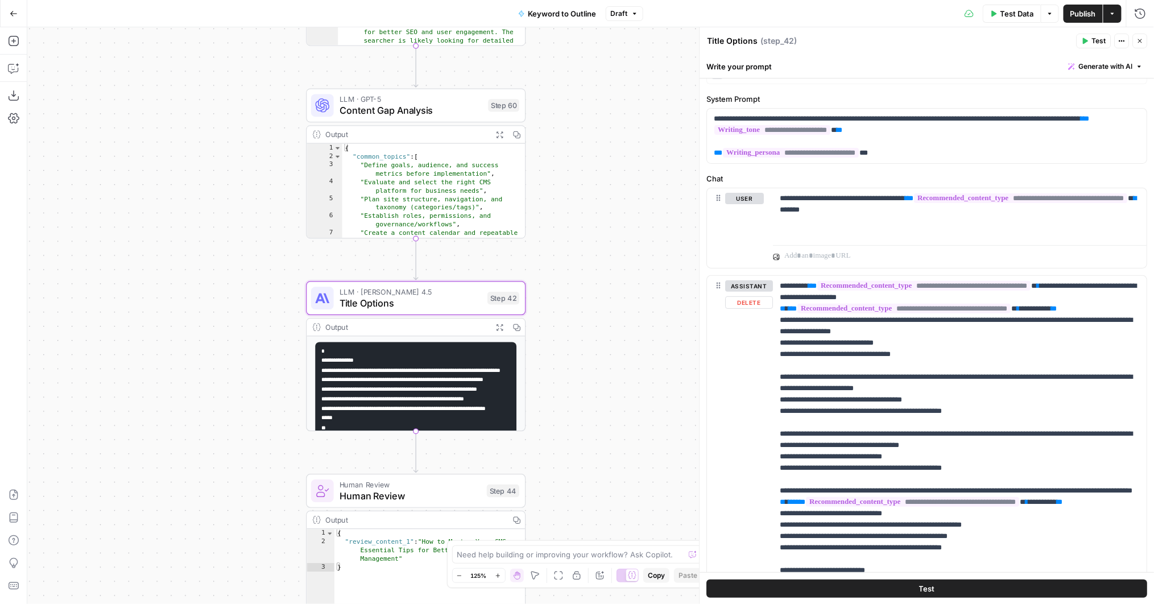
scroll to position [14, 0]
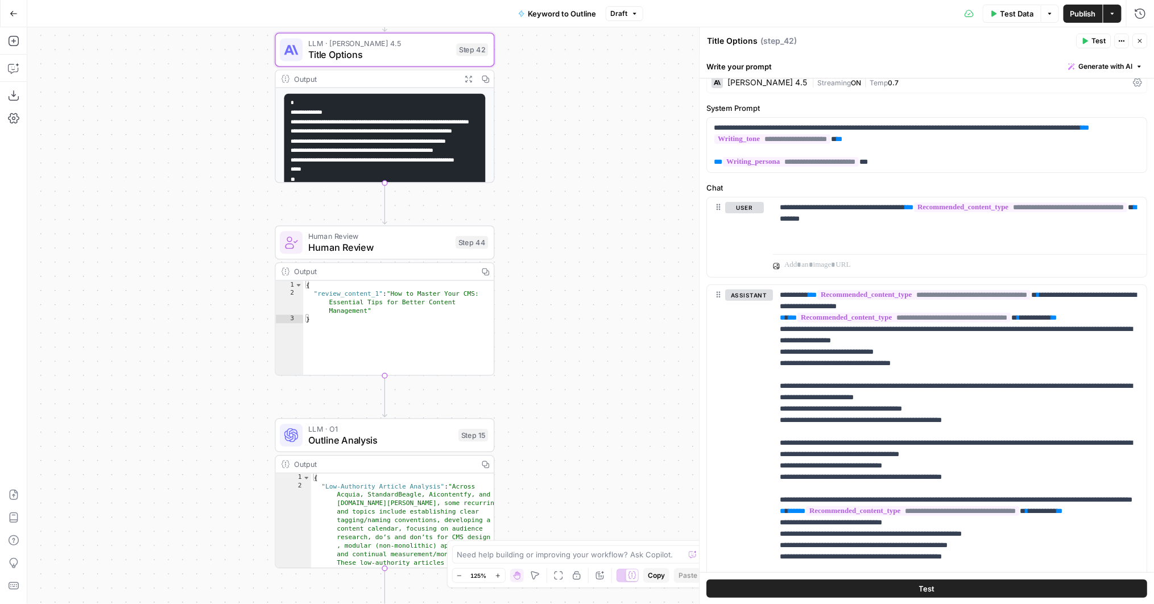
drag, startPoint x: 567, startPoint y: 296, endPoint x: 565, endPoint y: 271, distance: 25.1
click at [566, 286] on div "true false Workflow Input Settings Inputs LLM · GPT-4o Search Query Step 40 Out…" at bounding box center [590, 315] width 1127 height 577
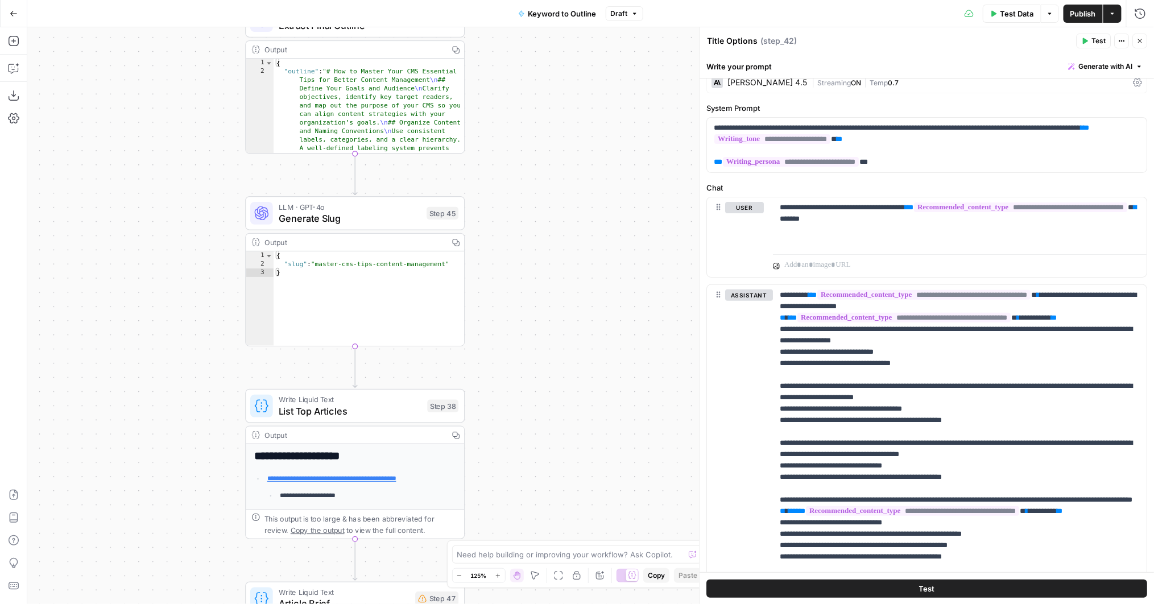
click at [9, 12] on button "Go Back" at bounding box center [13, 13] width 20 height 20
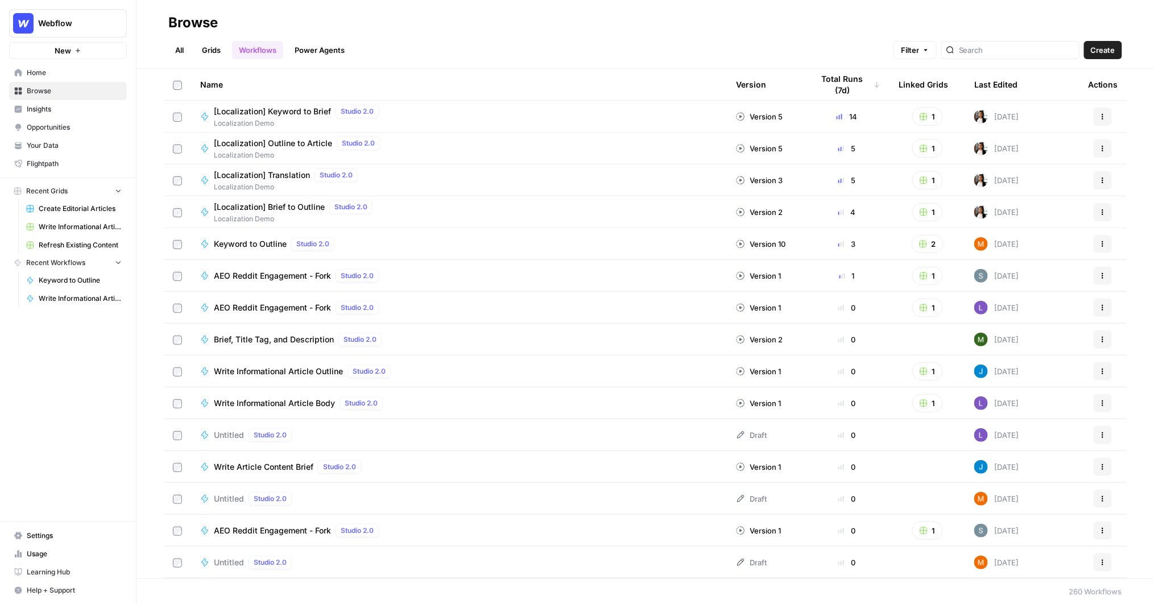
click at [209, 57] on link "Grids" at bounding box center [211, 50] width 32 height 18
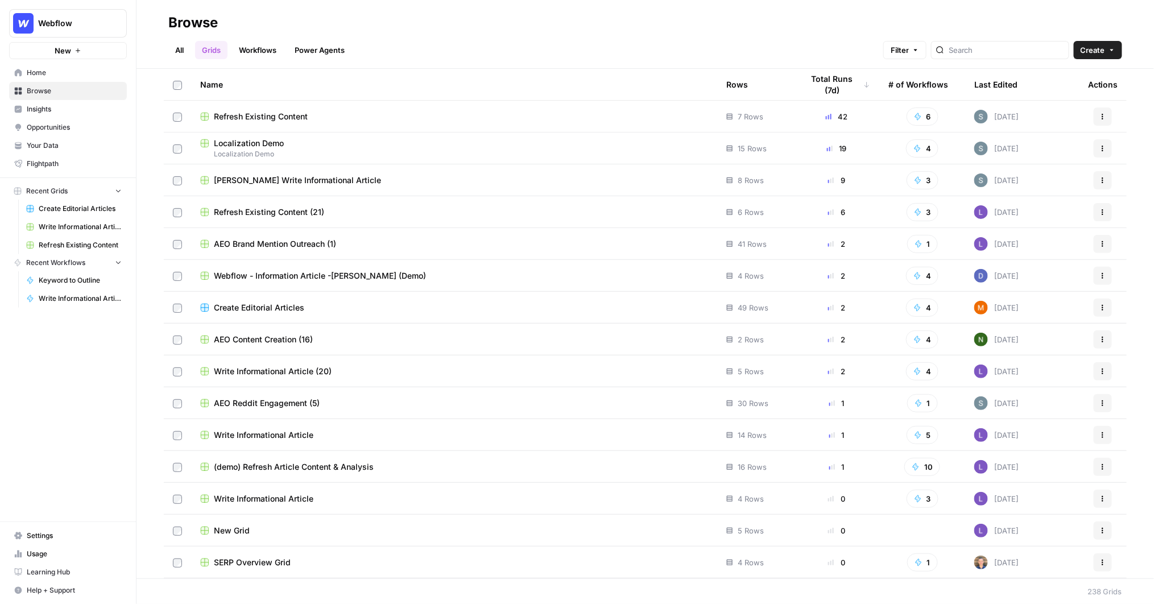
click at [263, 180] on span "Shanil Write Informational Article" at bounding box center [297, 180] width 167 height 11
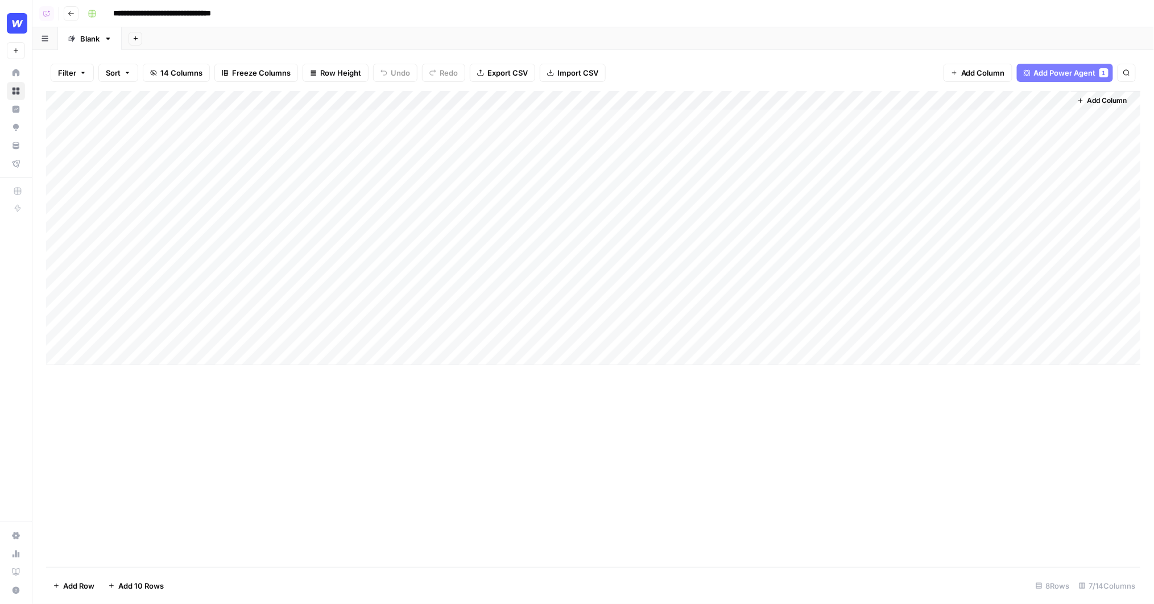
click at [471, 470] on div "Add Column" at bounding box center [593, 329] width 1094 height 476
click at [1043, 52] on div "Filter Sort 14 Columns Freeze Columns Row Height Undo Redo Export CSV Import CS…" at bounding box center [593, 327] width 1122 height 554
click at [1050, 71] on span "Add Power Agent" at bounding box center [1065, 72] width 62 height 11
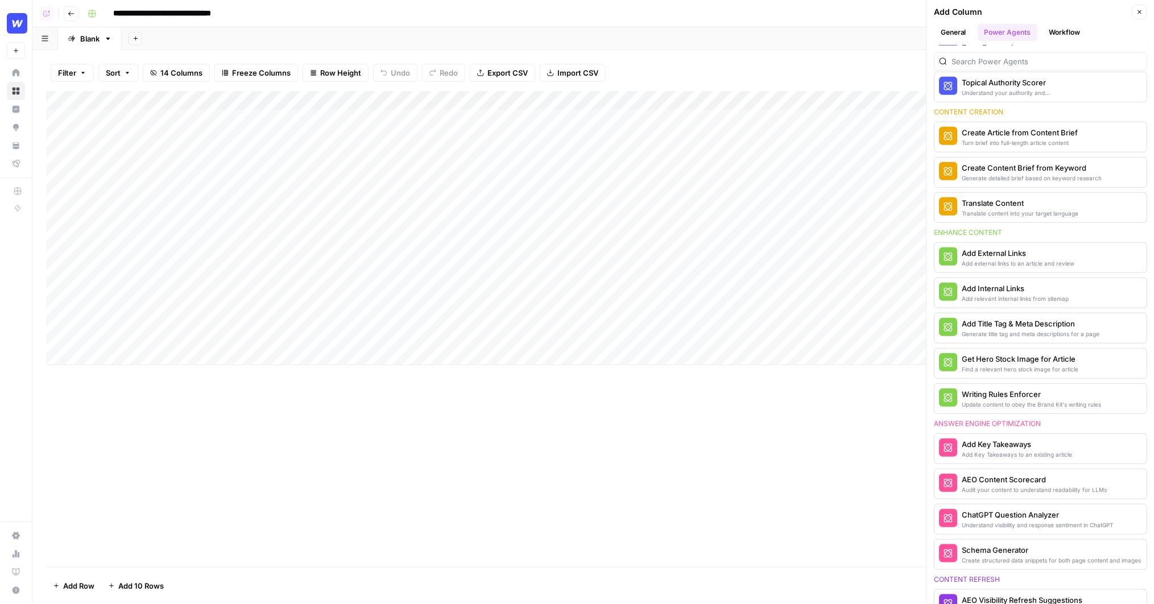
scroll to position [526, 0]
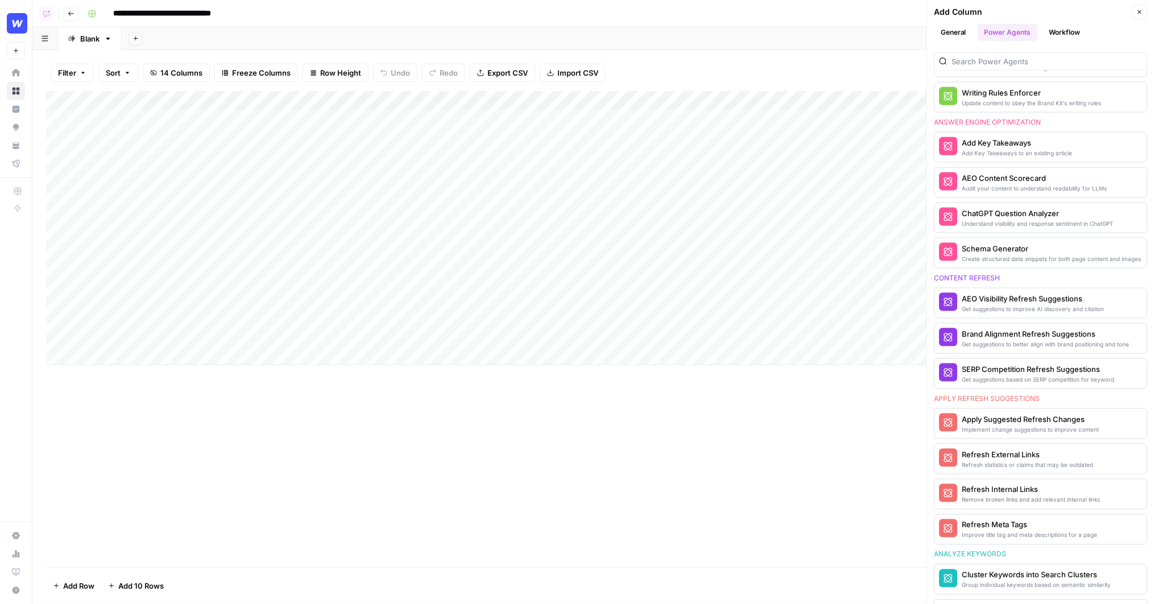
drag, startPoint x: 925, startPoint y: 256, endPoint x: 933, endPoint y: 262, distance: 9.3
click at [933, 262] on div "**********" at bounding box center [593, 302] width 1122 height 604
click at [932, 258] on div "We've introduced Power Agents to help you accelerate common content tasks. Use …" at bounding box center [1040, 325] width 227 height 559
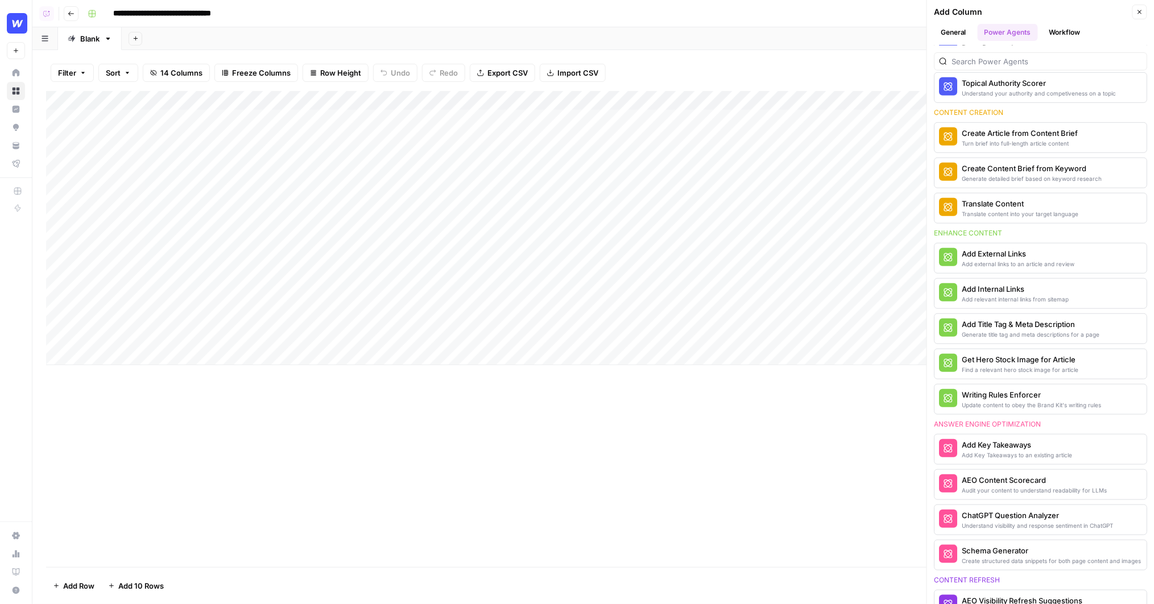
scroll to position [0, 0]
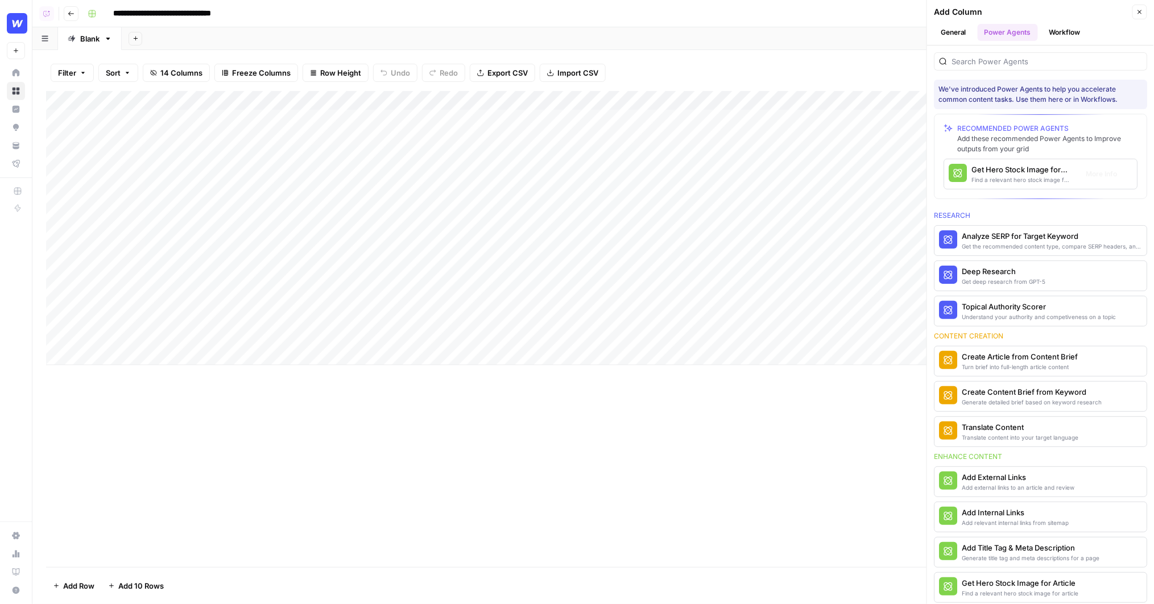
click at [747, 67] on div "Filter Sort 14 Columns Freeze Columns Row Height Undo Redo Export CSV Import CS…" at bounding box center [593, 73] width 1094 height 36
click at [655, 50] on div "Filter Sort 14 Columns Freeze Columns Row Height Undo Redo Export CSV Import CS…" at bounding box center [593, 327] width 1122 height 554
click at [611, 97] on div "Add Column" at bounding box center [593, 228] width 1095 height 274
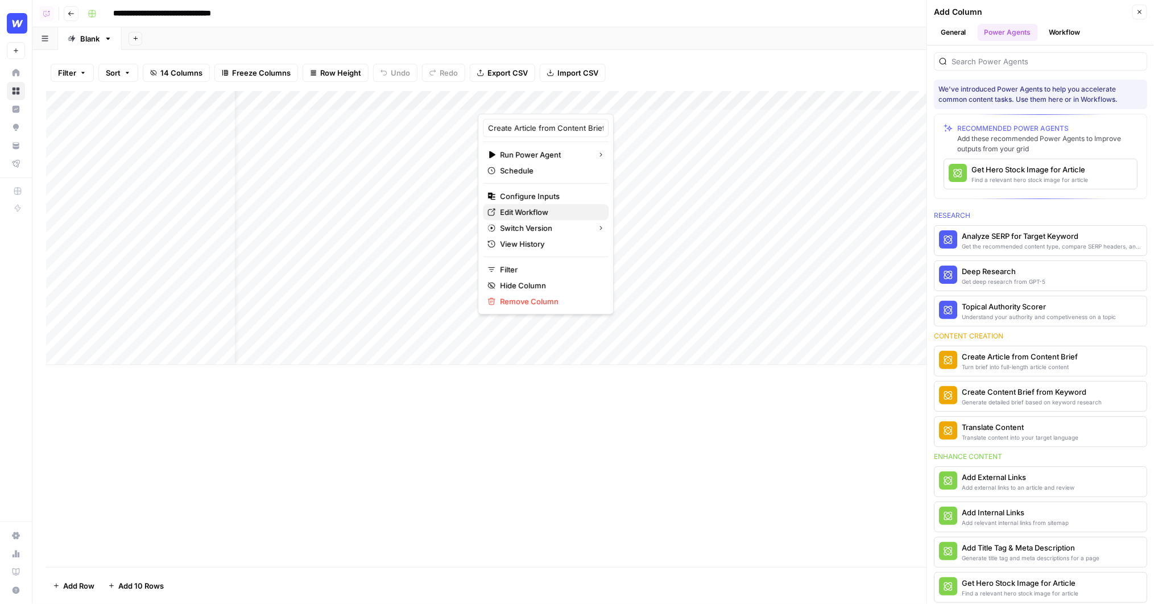
click at [522, 207] on span "Edit Workflow" at bounding box center [550, 211] width 100 height 11
click at [769, 61] on div "Filter Sort 14 Columns Freeze Columns Row Height Undo Redo Export CSV Import CS…" at bounding box center [593, 73] width 1094 height 36
click at [788, 35] on div "Add Sheet" at bounding box center [638, 38] width 1032 height 23
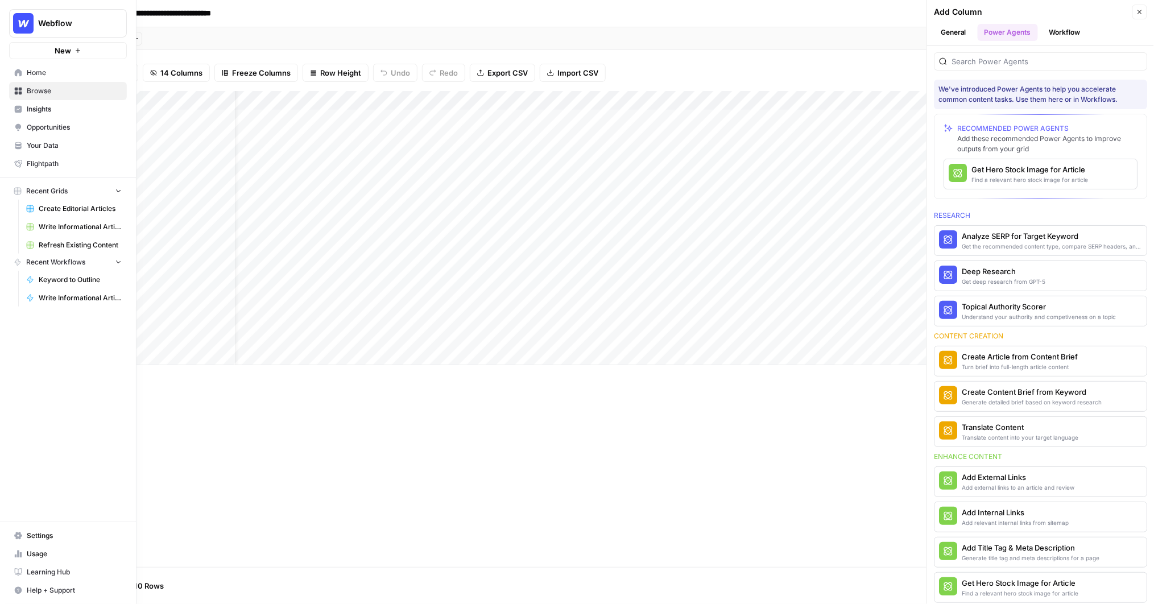
click at [16, 141] on link "Your Data" at bounding box center [68, 146] width 118 height 18
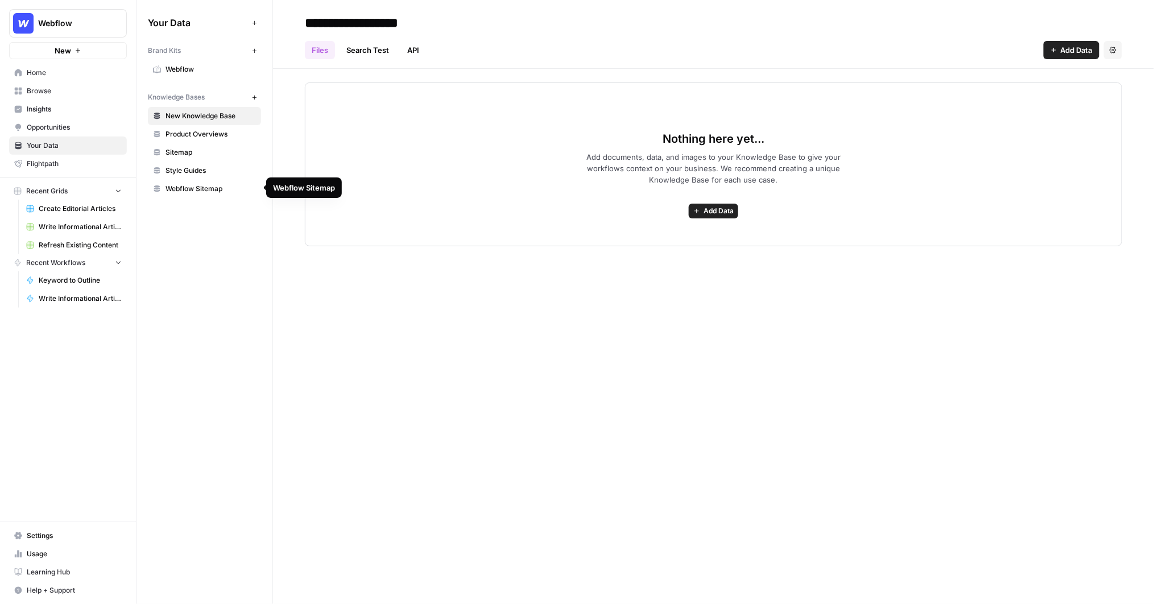
click at [191, 70] on span "Webflow" at bounding box center [211, 69] width 90 height 10
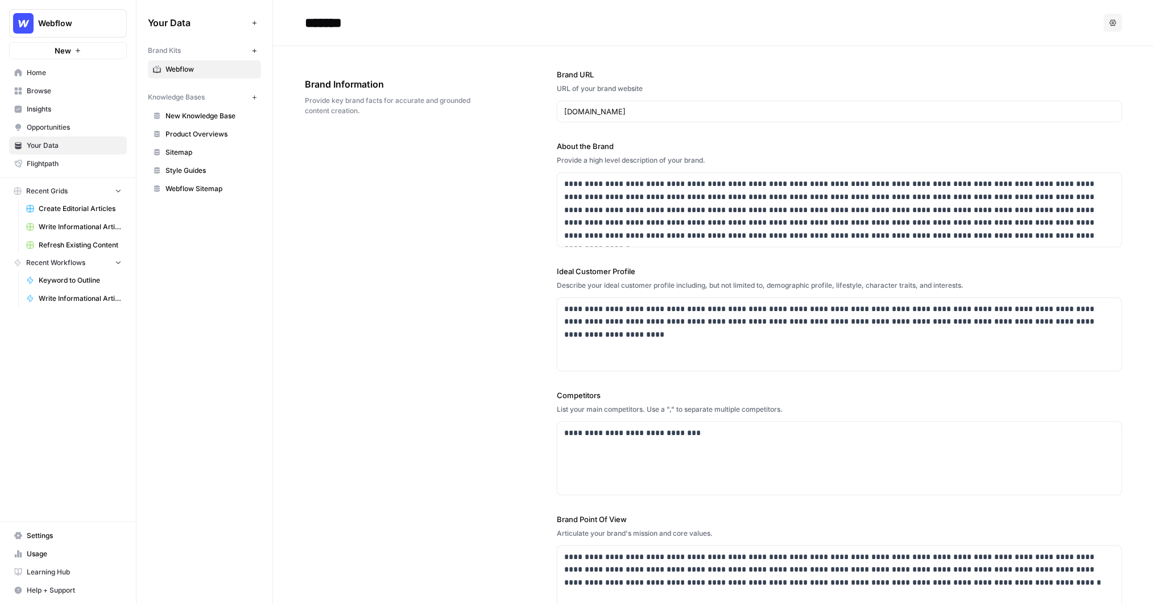
click at [54, 23] on span "Webflow" at bounding box center [72, 23] width 69 height 11
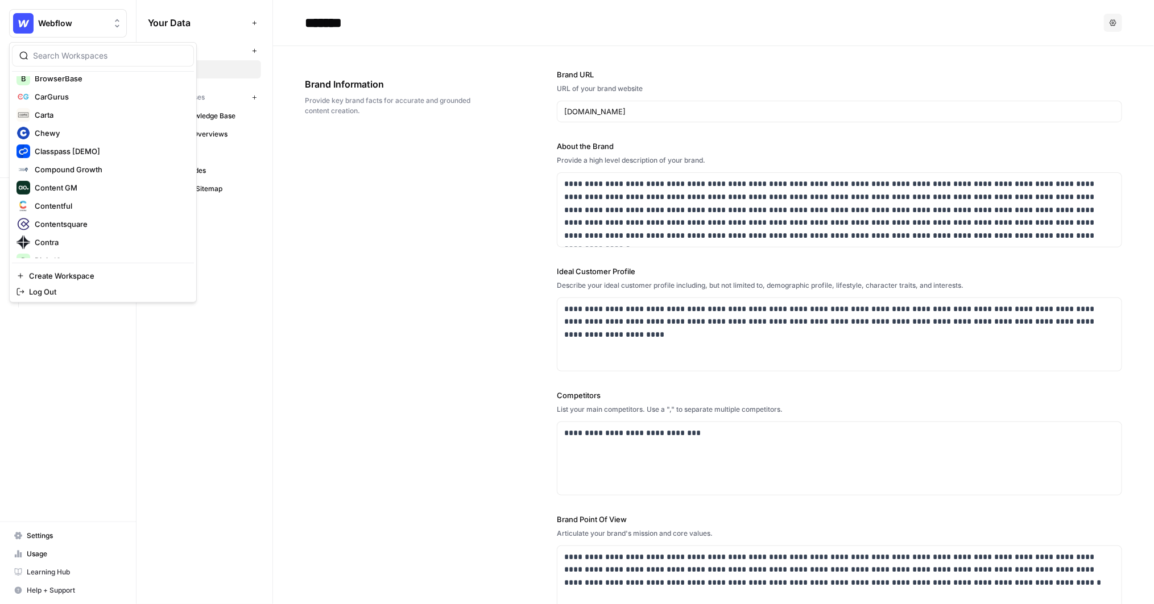
scroll to position [373, 0]
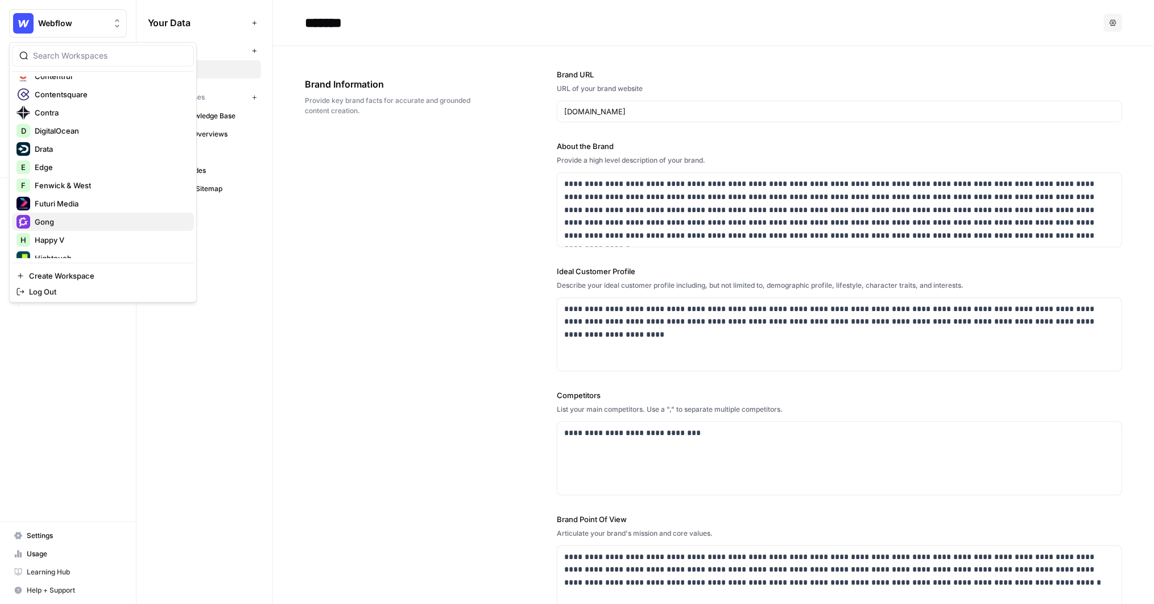
click at [81, 213] on button "Gong" at bounding box center [103, 222] width 182 height 18
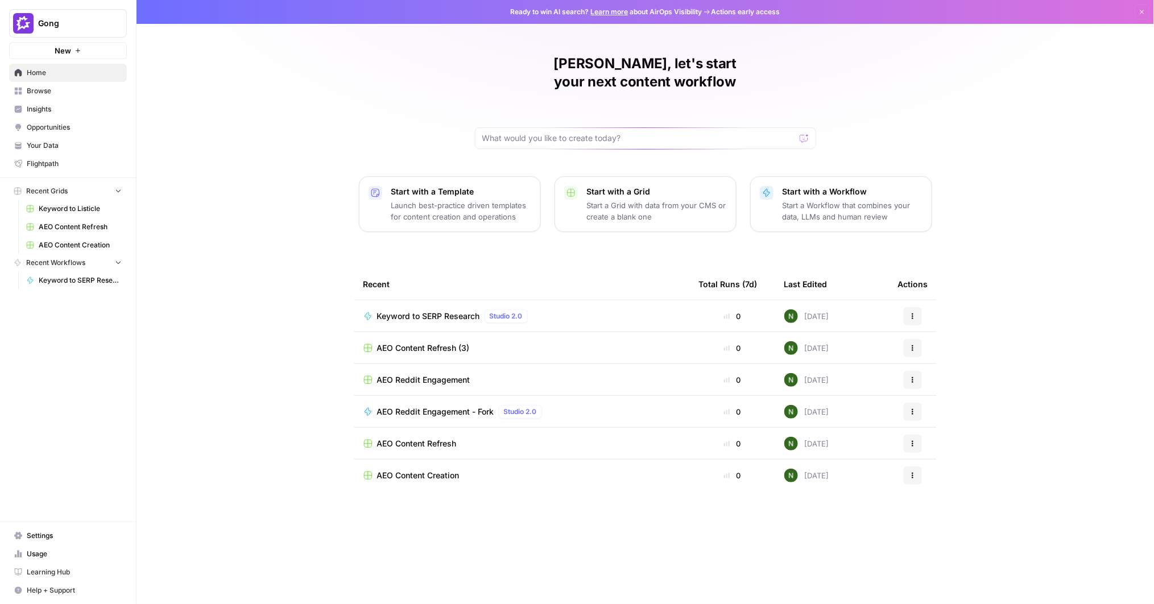
click at [45, 142] on span "Your Data" at bounding box center [74, 146] width 95 height 10
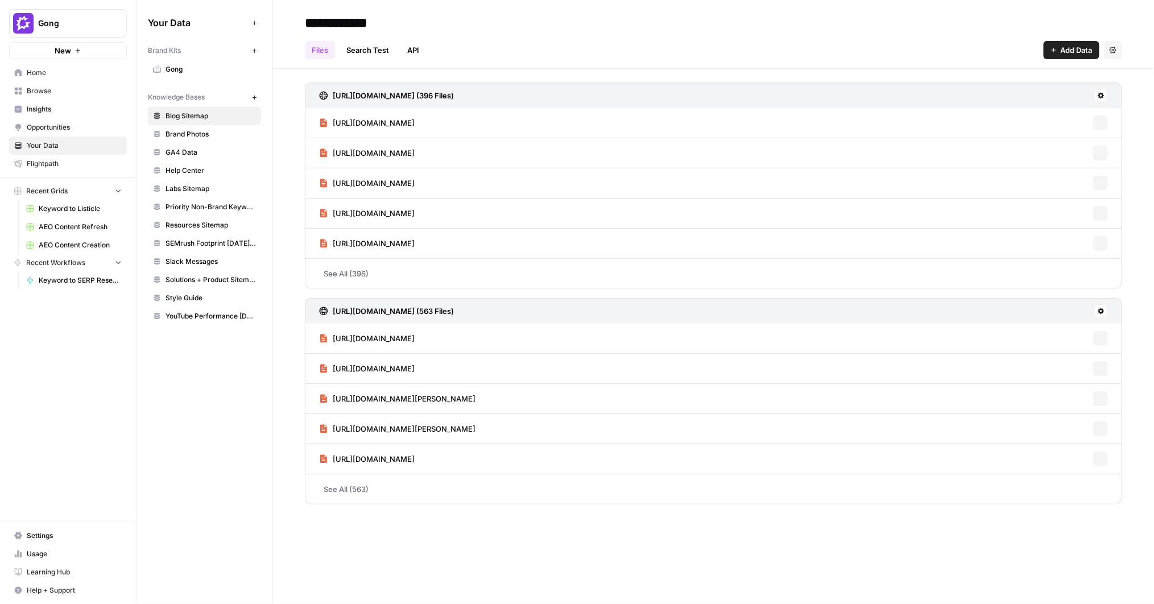
click at [178, 72] on span "Gong" at bounding box center [211, 69] width 90 height 10
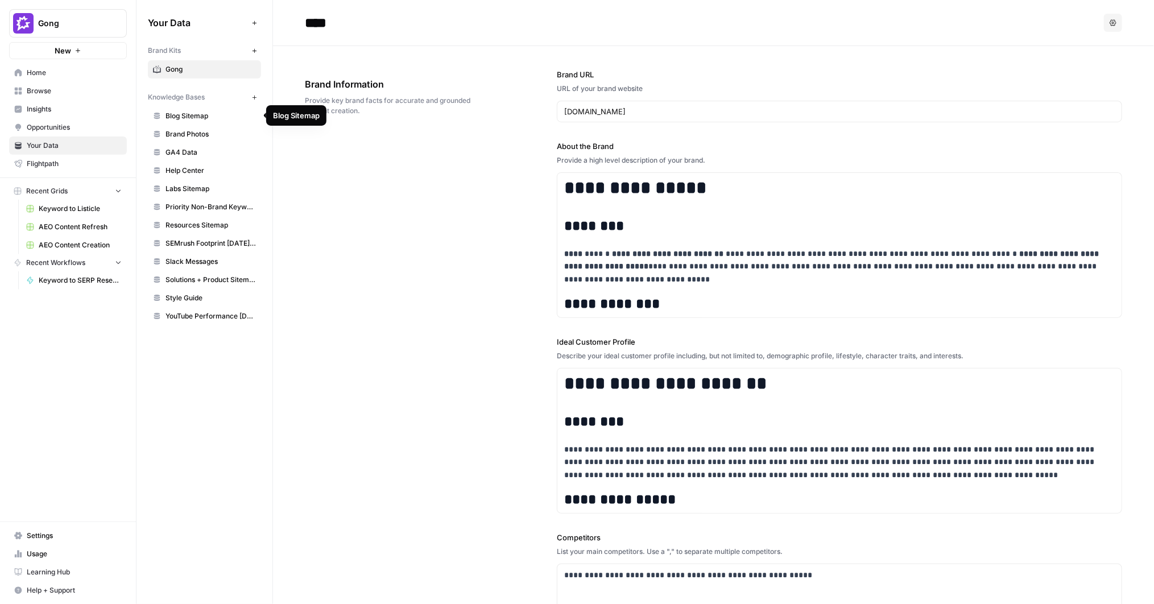
click at [194, 133] on span "Brand Photos" at bounding box center [211, 134] width 90 height 10
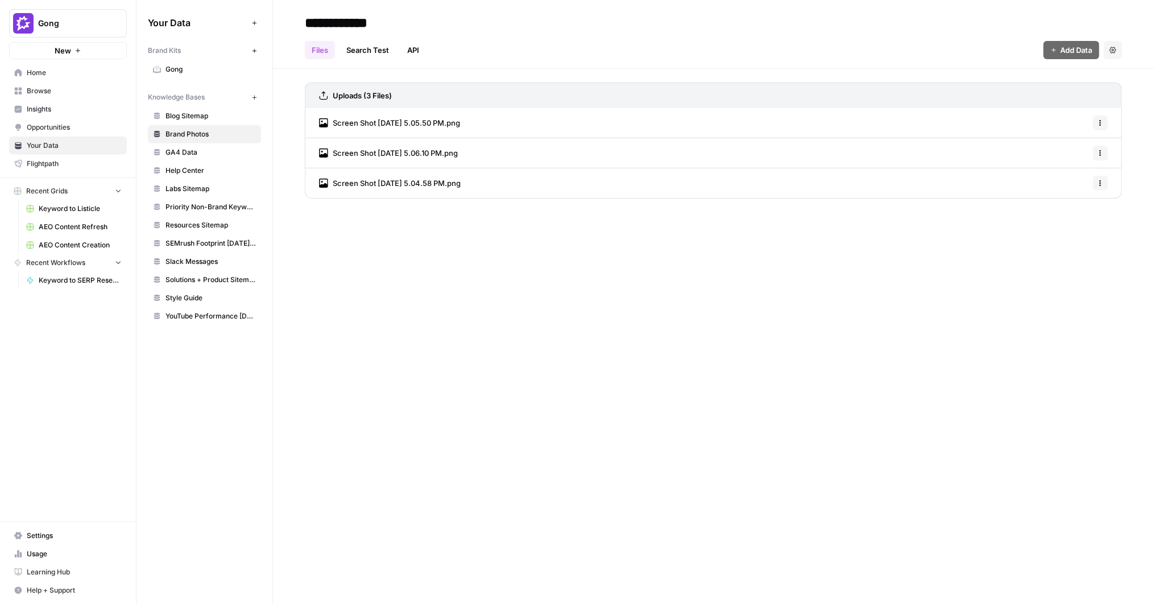
click at [194, 152] on span "GA4 Data" at bounding box center [211, 152] width 90 height 10
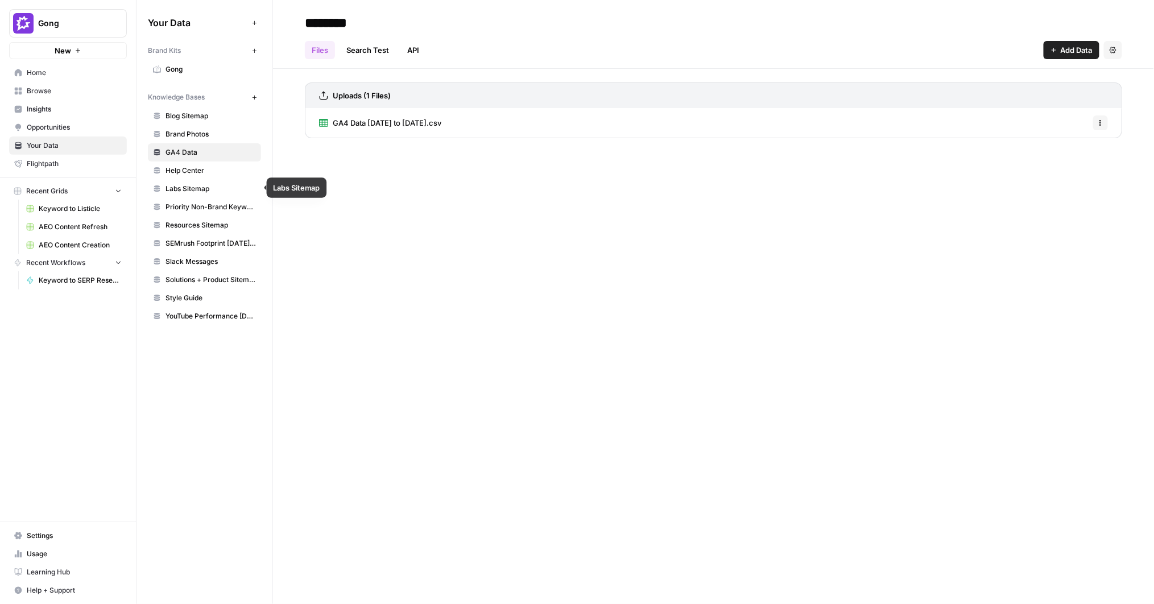
click at [193, 175] on link "Help Center" at bounding box center [204, 171] width 113 height 18
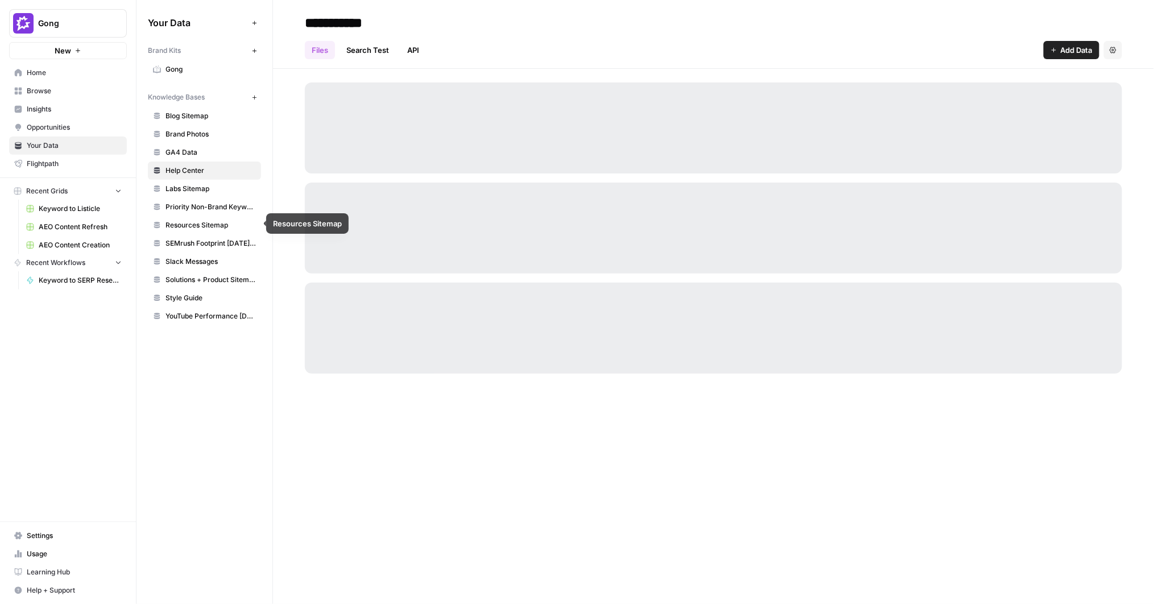
click at [199, 225] on span "Resources Sitemap" at bounding box center [211, 225] width 90 height 10
click at [204, 253] on link "Slack Messages" at bounding box center [204, 262] width 113 height 18
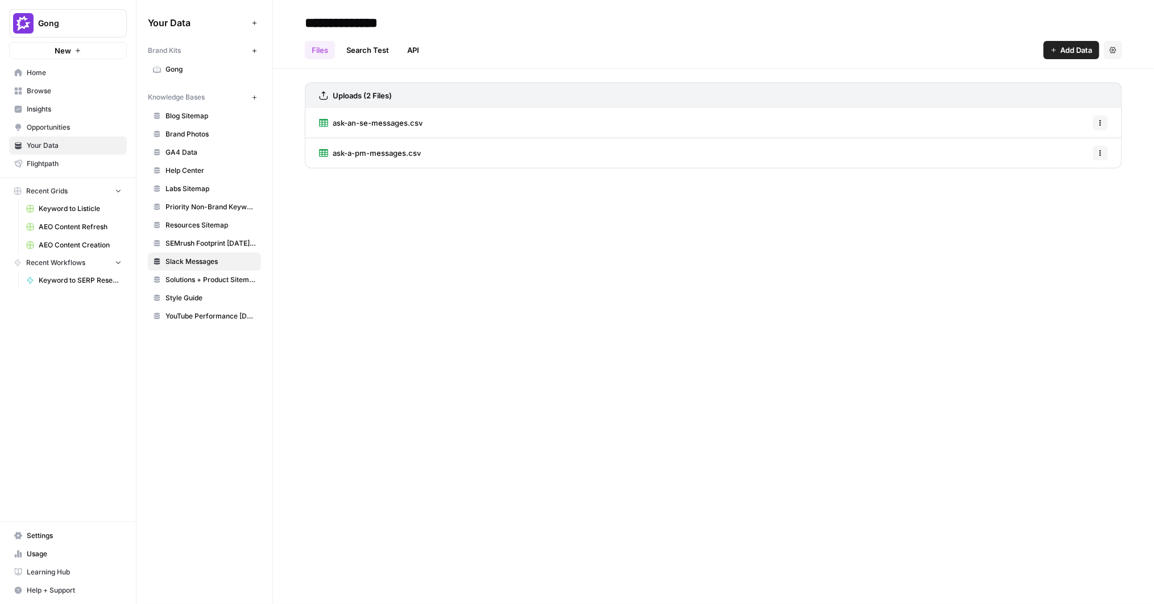
click at [173, 408] on div "Your Data Add Data Brand Kits New Gong Knowledge Bases New Blog Sitemap Brand P…" at bounding box center [205, 302] width 136 height 604
click at [663, 386] on div "**********" at bounding box center [713, 302] width 881 height 604
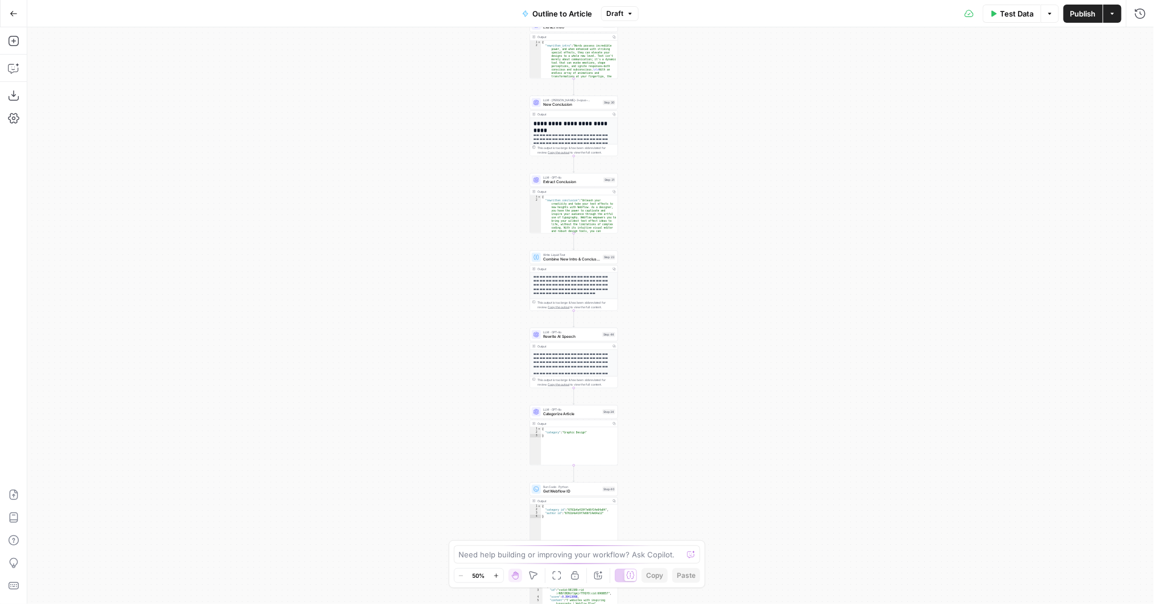
click at [704, 215] on div "true false Workflow Input Settings Inputs LLM · GPT-4o Extract Outline Structur…" at bounding box center [590, 315] width 1127 height 577
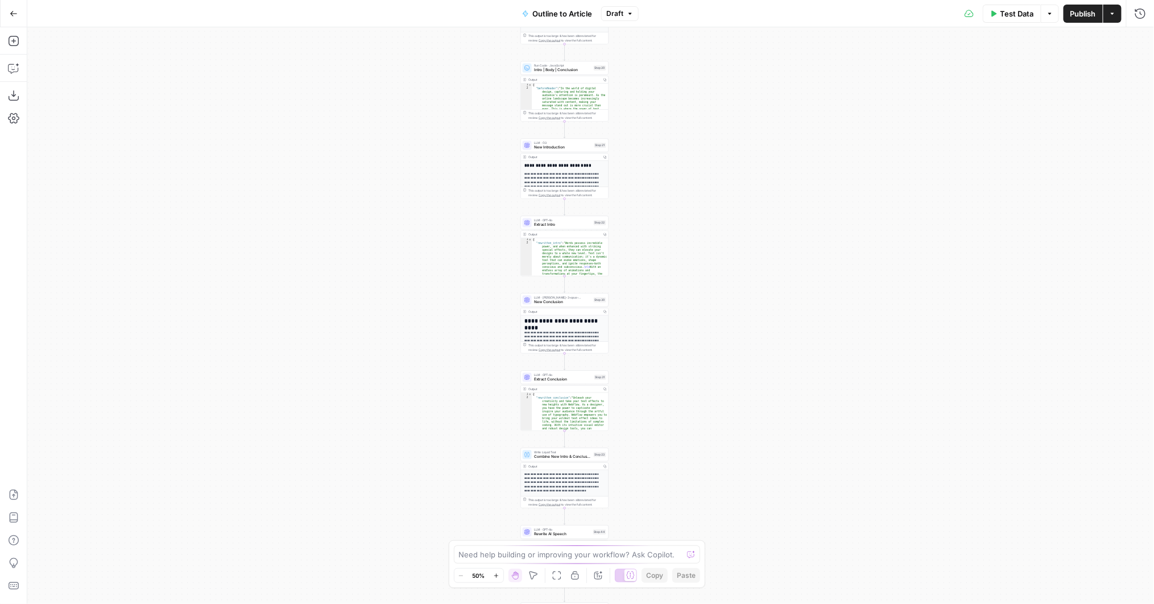
drag, startPoint x: 688, startPoint y: 200, endPoint x: 672, endPoint y: 282, distance: 83.3
click at [672, 282] on div "true false Workflow Input Settings Inputs LLM · GPT-4o Extract Outline Structur…" at bounding box center [590, 315] width 1127 height 577
